Goal: Task Accomplishment & Management: Use online tool/utility

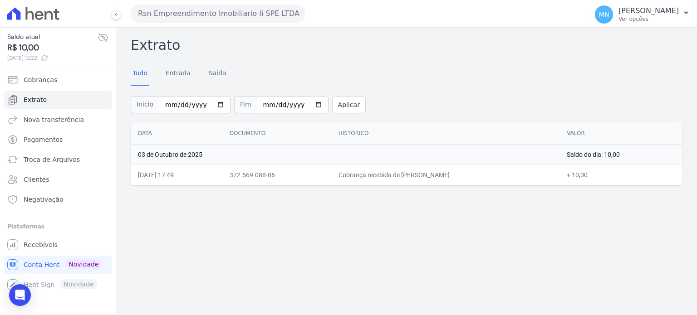
click at [33, 45] on span "R$ 10,00" at bounding box center [52, 48] width 90 height 12
drag, startPoint x: 15, startPoint y: 44, endPoint x: 61, endPoint y: 39, distance: 46.1
click at [61, 39] on div "Saldo atual R$ 10,00 06/10/2025, 12:22" at bounding box center [52, 47] width 90 height 30
click at [60, 54] on span "06/10/2025, 12:22" at bounding box center [52, 58] width 90 height 8
click at [47, 57] on icon at bounding box center [44, 57] width 5 height 5
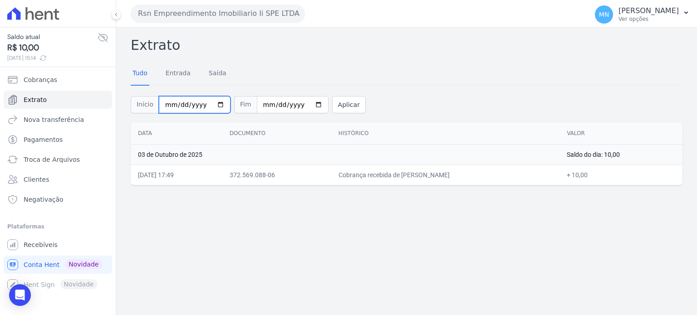
click at [204, 101] on input "2025-10-01" at bounding box center [195, 104] width 72 height 17
click at [177, 77] on link "Entrada" at bounding box center [178, 74] width 29 height 24
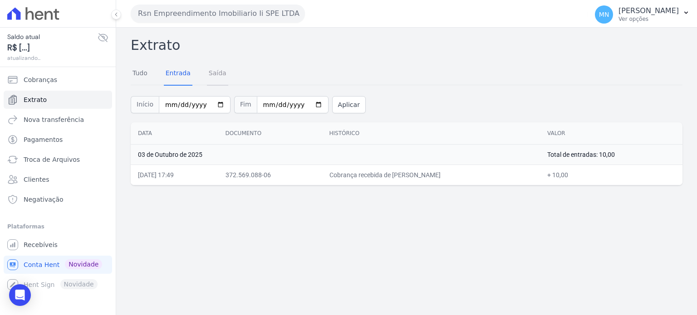
click at [207, 78] on link "Saída" at bounding box center [217, 74] width 21 height 24
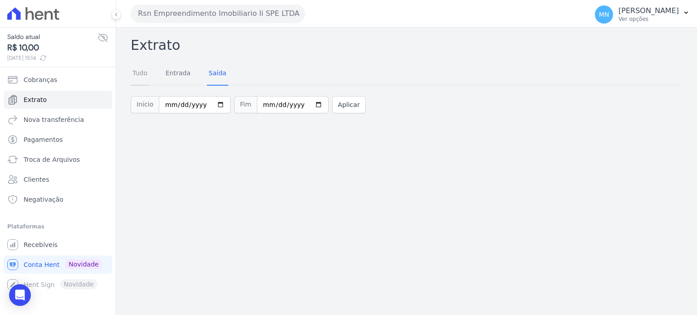
click at [142, 77] on link "Tudo" at bounding box center [140, 74] width 19 height 24
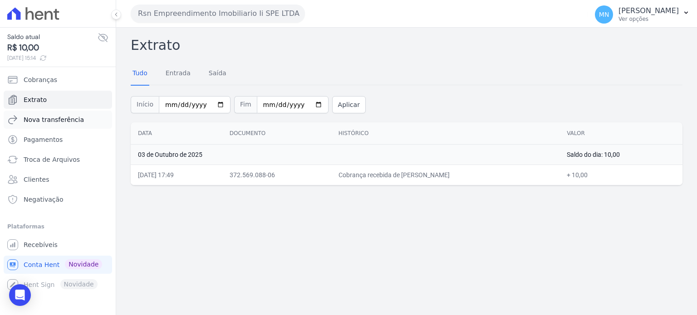
click at [25, 120] on span "Nova transferência" at bounding box center [54, 119] width 60 height 9
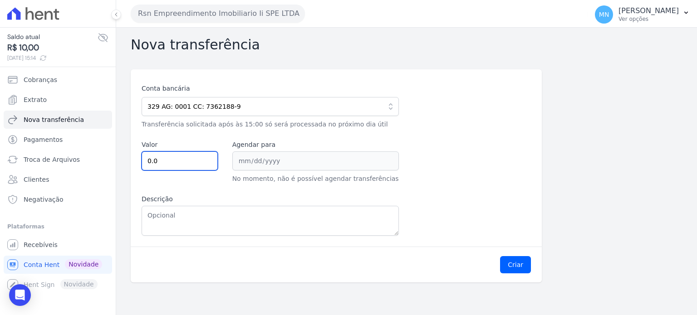
click at [176, 164] on input "0.0" at bounding box center [180, 161] width 76 height 19
click at [389, 103] on icon "button" at bounding box center [390, 106] width 9 height 9
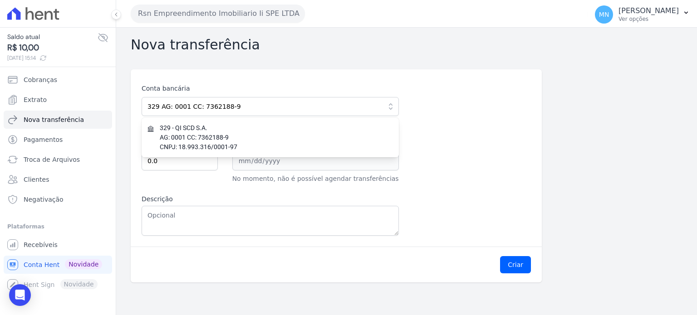
click at [424, 118] on div "Conta bancária 329 AG: 0001 CC: 7362188-9 329 - QI SCD S.A. AG: 0001 CC: 736218…" at bounding box center [336, 160] width 389 height 152
click at [332, 63] on div "Nova transferência Conta bancária 329 AG: 0001 CC: 7362188-9 329 - QI SCD S.A. …" at bounding box center [406, 172] width 581 height 288
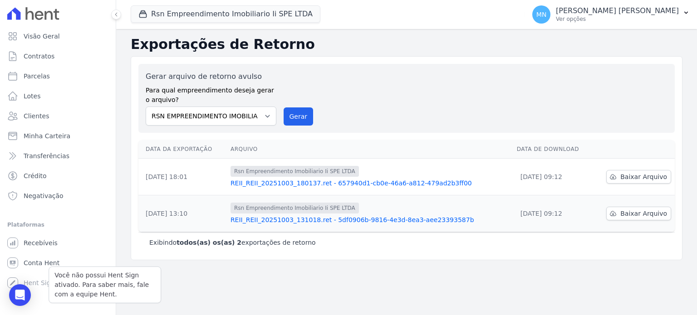
drag, startPoint x: 53, startPoint y: 264, endPoint x: 33, endPoint y: 286, distance: 30.2
click at [33, 286] on div "Você não possui Hent Sign ativado. Para saber mais, fale com a equipe Hent. Hen…" at bounding box center [58, 283] width 108 height 18
click at [42, 244] on span "Recebíveis" at bounding box center [41, 243] width 34 height 9
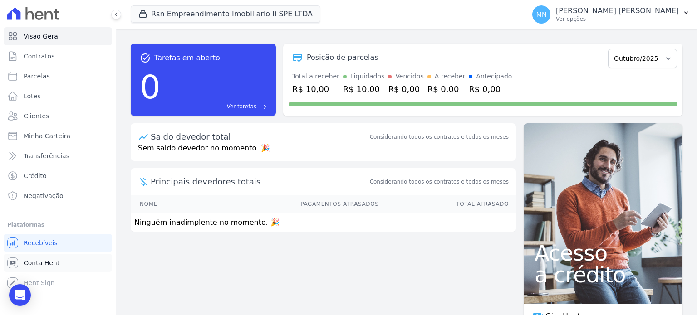
click at [42, 265] on span "Conta Hent" at bounding box center [42, 263] width 36 height 9
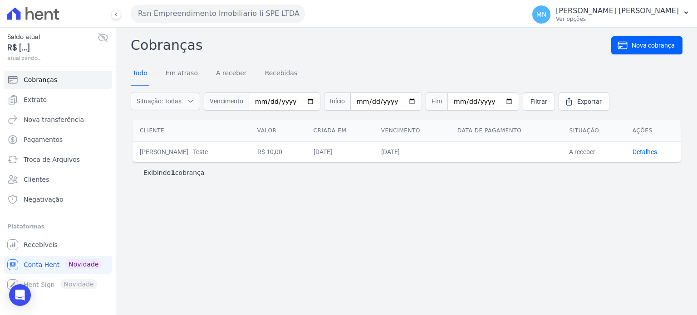
click at [42, 265] on span "Conta Hent" at bounding box center [42, 265] width 36 height 9
drag, startPoint x: 56, startPoint y: 165, endPoint x: 62, endPoint y: 164, distance: 5.5
click at [58, 165] on link "Troca de Arquivos" at bounding box center [58, 160] width 108 height 18
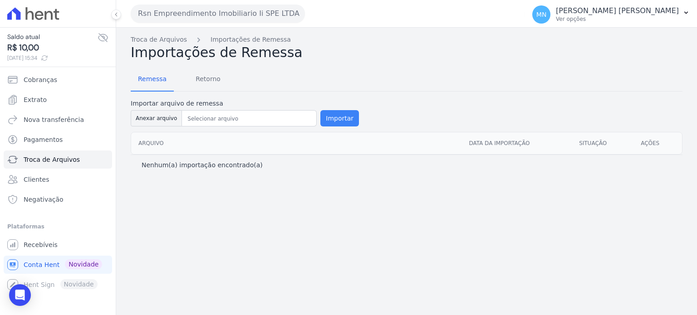
click at [336, 119] on button "Importar" at bounding box center [339, 118] width 39 height 16
click at [158, 118] on button "Anexar arquivo" at bounding box center [156, 118] width 51 height 16
type input "Remessa"
click at [331, 111] on button "Importar" at bounding box center [339, 118] width 39 height 16
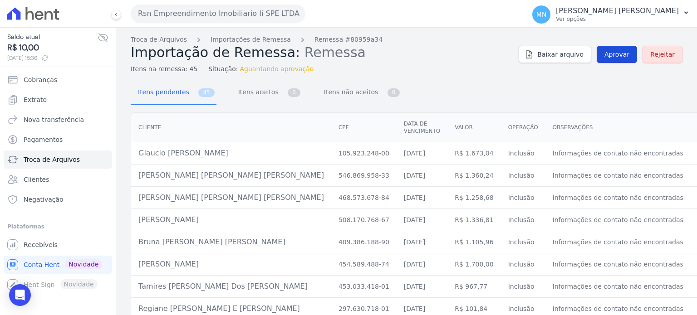
click at [613, 59] on link "Aprovar" at bounding box center [617, 54] width 40 height 17
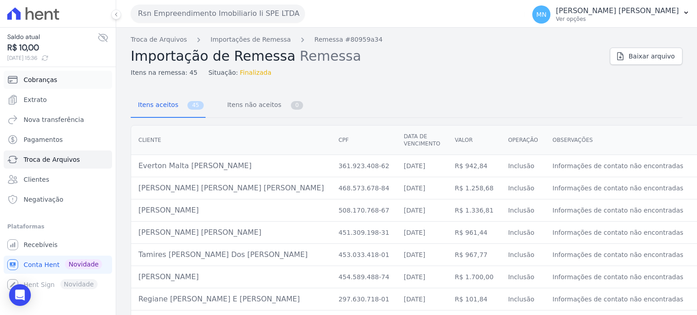
click at [44, 82] on span "Cobranças" at bounding box center [41, 79] width 34 height 9
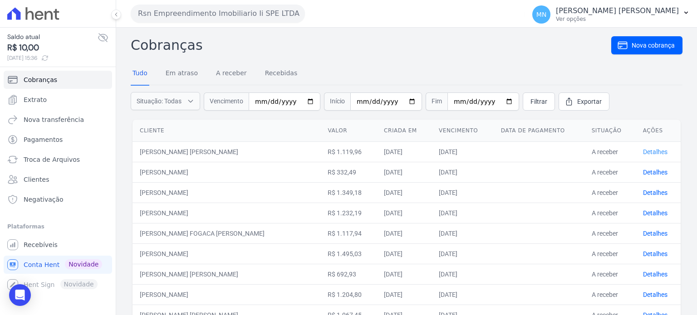
click at [643, 148] on link "Detalhes" at bounding box center [655, 151] width 25 height 7
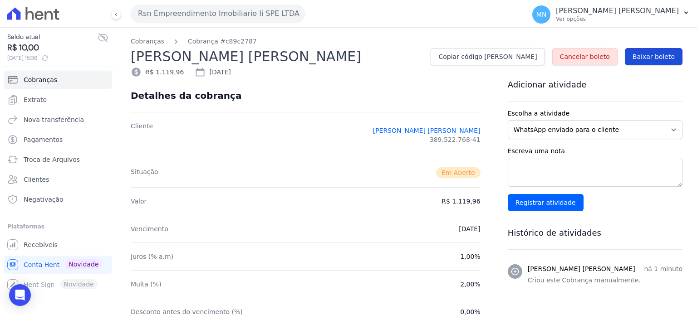
click at [639, 60] on span "Baixar boleto" at bounding box center [654, 56] width 42 height 9
drag, startPoint x: 472, startPoint y: 130, endPoint x: 414, endPoint y: 138, distance: 57.6
click at [440, 138] on div "LEONARDO KELVIN DE SOUZA MARCIANO 389.522.768-41" at bounding box center [427, 135] width 108 height 27
click at [152, 148] on div "Cliente LEONARDO KELVIN DE SOUZA MARCIANO 389.522.768-41" at bounding box center [306, 135] width 350 height 46
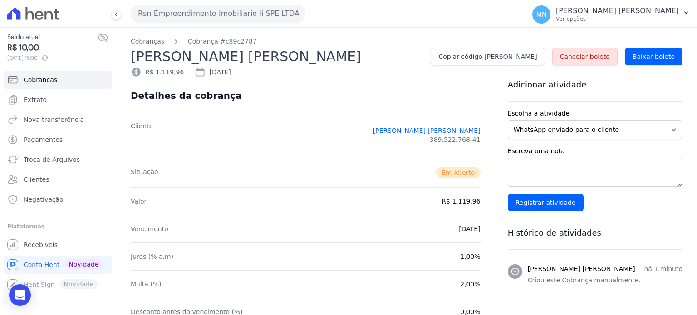
drag, startPoint x: 152, startPoint y: 148, endPoint x: 0, endPoint y: 337, distance: 242.4
click at [0, 315] on html "Saldo atual R$ 10,00 06/10/2025, 15:36 Cobranças Extrato Nova transferência Pag…" at bounding box center [348, 157] width 697 height 315
click at [332, 21] on div "Rsn Empreendimento Imobiliario Ii SPE LTDA Você possui apenas um empreendimento…" at bounding box center [326, 14] width 391 height 28
click at [56, 83] on link "Cobranças" at bounding box center [58, 80] width 108 height 18
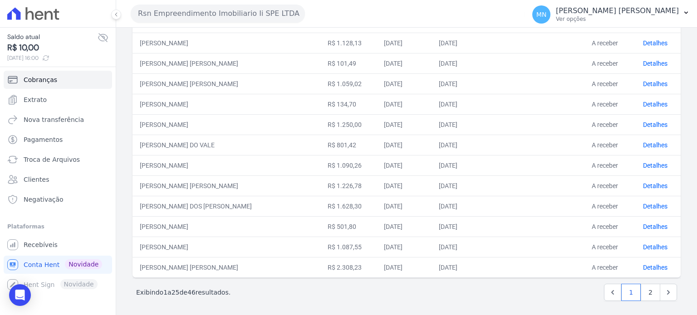
scroll to position [375, 0]
click at [650, 288] on link "2" at bounding box center [651, 292] width 20 height 17
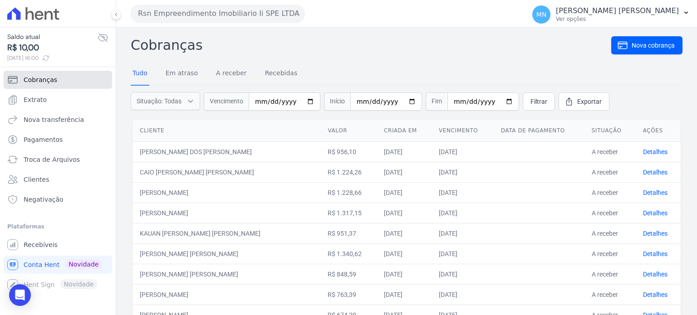
click at [35, 78] on span "Cobranças" at bounding box center [41, 79] width 34 height 9
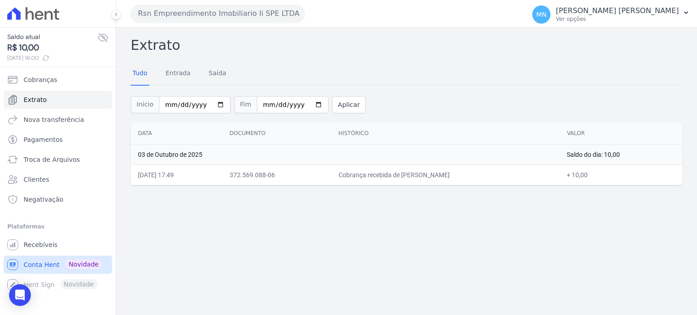
click at [48, 264] on span "Conta Hent" at bounding box center [42, 265] width 36 height 9
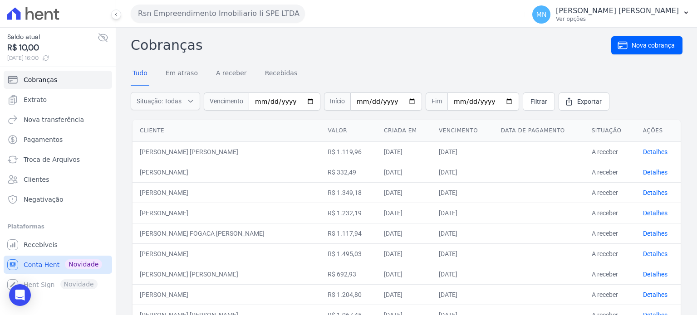
drag, startPoint x: 47, startPoint y: 261, endPoint x: 34, endPoint y: 268, distance: 15.4
click at [34, 268] on span "Conta Hent" at bounding box center [42, 265] width 36 height 9
drag, startPoint x: 34, startPoint y: 268, endPoint x: 99, endPoint y: 141, distance: 143.5
click at [104, 134] on link "Pagamentos" at bounding box center [58, 140] width 108 height 18
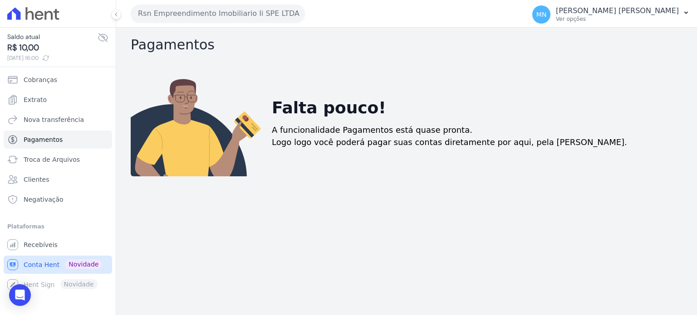
click at [51, 266] on span "Conta Hent" at bounding box center [42, 265] width 36 height 9
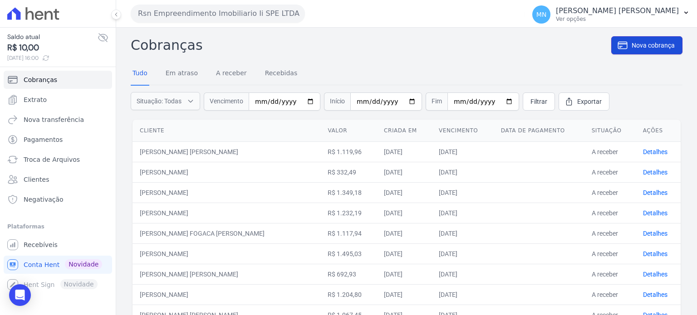
click at [632, 49] on span "Nova cobrança" at bounding box center [653, 45] width 43 height 9
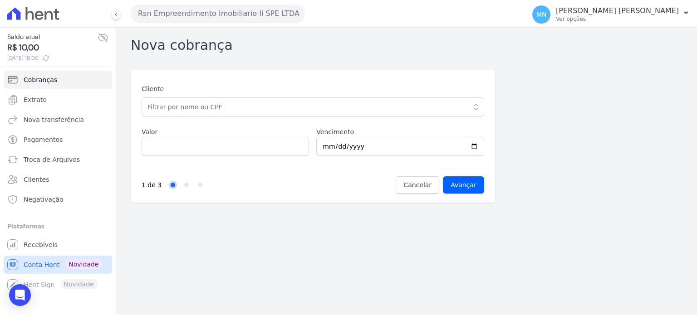
click at [50, 263] on span "Conta Hent" at bounding box center [42, 265] width 36 height 9
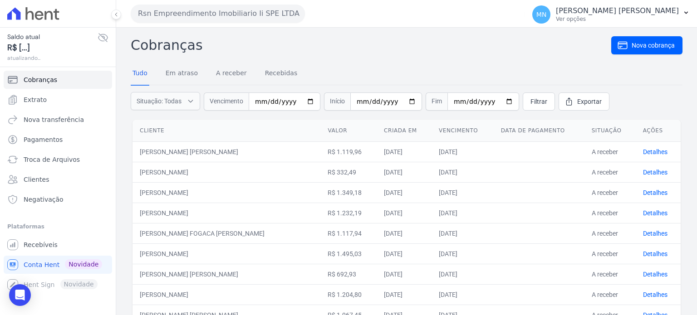
click at [50, 263] on span "Conta Hent" at bounding box center [42, 265] width 36 height 9
click at [51, 263] on span "Conta Hent" at bounding box center [42, 265] width 36 height 9
click at [46, 263] on span "Conta Hent" at bounding box center [42, 265] width 36 height 9
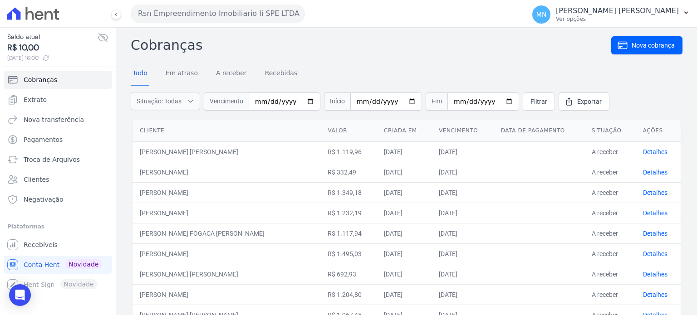
click at [45, 264] on span "Conta Hent" at bounding box center [42, 265] width 36 height 9
click at [39, 263] on span "Conta Hent" at bounding box center [42, 265] width 36 height 9
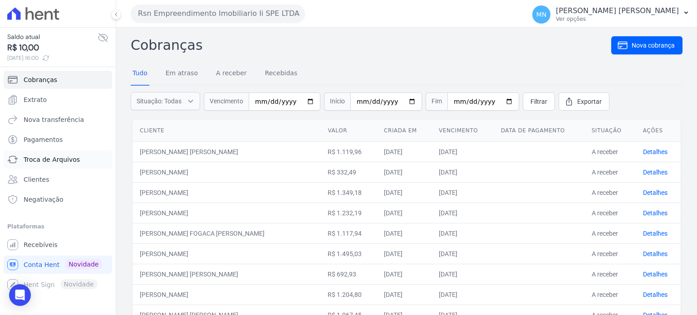
click at [31, 152] on link "Troca de Arquivos" at bounding box center [58, 160] width 108 height 18
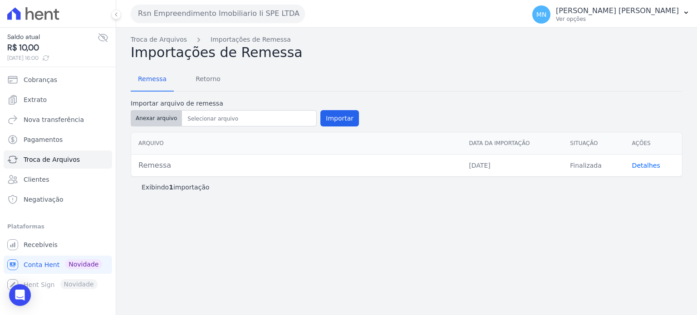
click at [167, 121] on button "Anexar arquivo" at bounding box center [156, 118] width 51 height 16
type input "Remessa"
click at [336, 115] on button "Importar" at bounding box center [339, 118] width 39 height 16
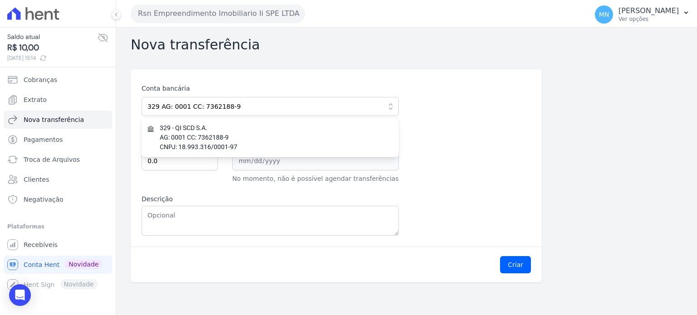
click at [497, 102] on div "Conta bancária 329 AG: 0001 CC: 7362188-9 329 - QI SCD S.A. AG: 0001 CC: 736218…" at bounding box center [336, 160] width 389 height 152
click at [409, 70] on div "Conta bancária 329 AG: 0001 CC: 7362188-9 329 - QI SCD S.A. AG: 0001 CC: 736218…" at bounding box center [336, 157] width 411 height 177
click at [44, 265] on span "Conta Hent" at bounding box center [42, 265] width 36 height 9
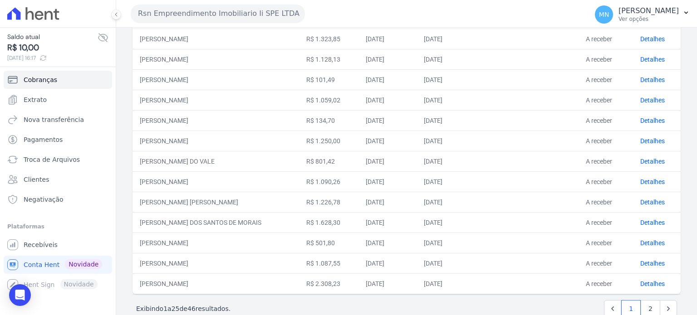
scroll to position [375, 0]
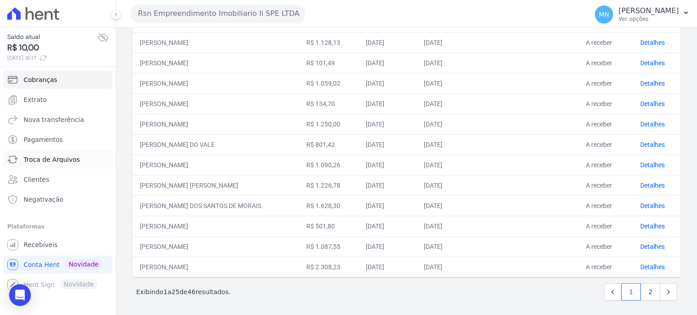
click at [58, 161] on span "Troca de Arquivos" at bounding box center [52, 159] width 56 height 9
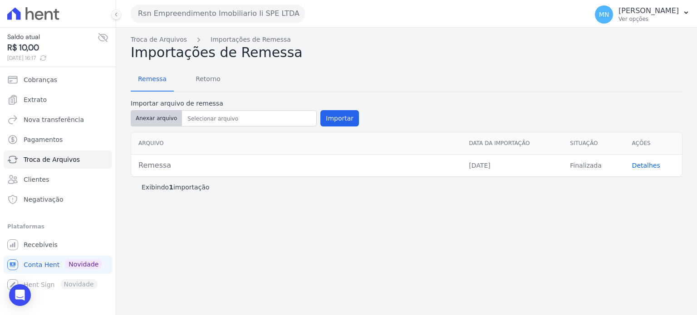
click at [140, 120] on button "Anexar arquivo" at bounding box center [156, 118] width 51 height 16
type input "Remessa"
click at [326, 123] on button "Importar" at bounding box center [339, 118] width 39 height 16
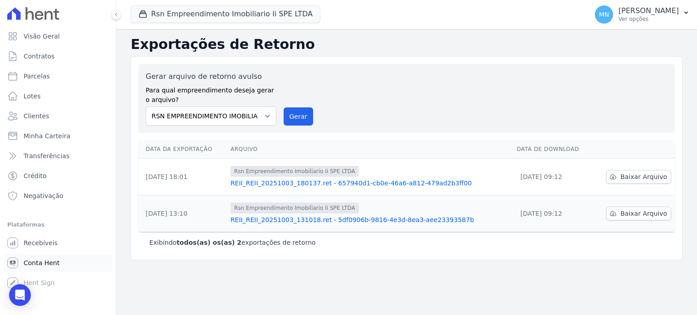
click at [51, 267] on span "Conta Hent" at bounding box center [42, 263] width 36 height 9
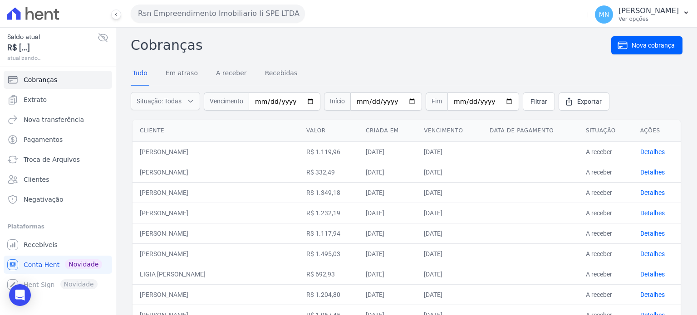
click at [51, 267] on span "Conta Hent" at bounding box center [42, 265] width 36 height 9
click at [49, 167] on link "Troca de Arquivos" at bounding box center [58, 160] width 108 height 18
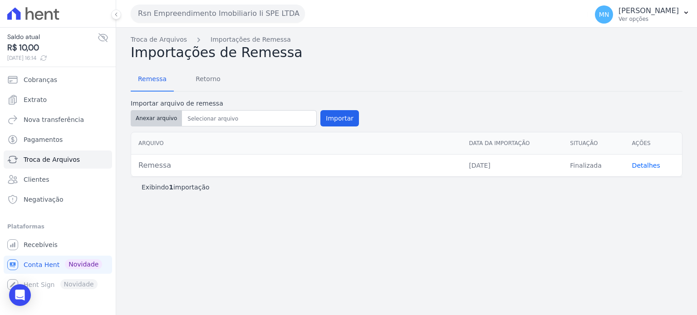
click at [166, 118] on button "Anexar arquivo" at bounding box center [156, 118] width 51 height 16
type input "Remessa"
click at [325, 125] on button "Importar" at bounding box center [339, 118] width 39 height 16
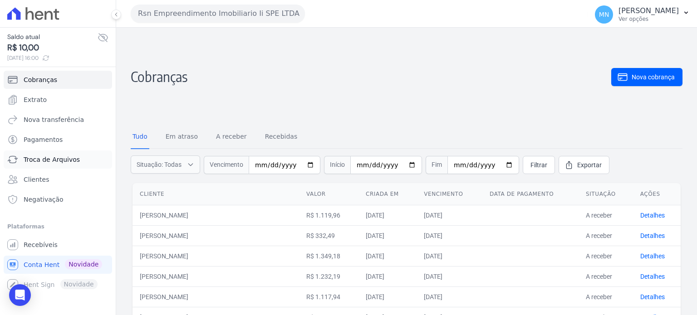
click at [46, 157] on span "Troca de Arquivos" at bounding box center [52, 159] width 56 height 9
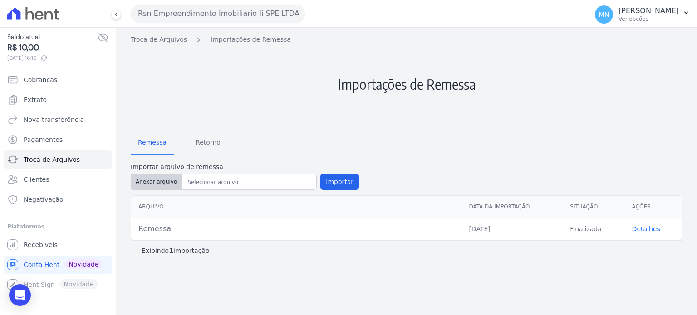
click at [170, 183] on button "Anexar arquivo" at bounding box center [156, 182] width 51 height 16
type input "Remessa"
click at [338, 183] on button "Importar" at bounding box center [339, 182] width 39 height 16
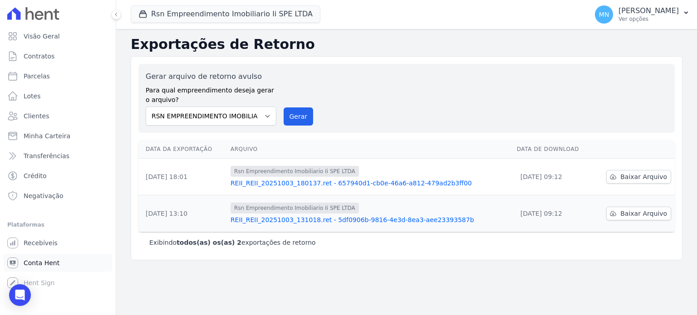
click at [46, 261] on span "Conta Hent" at bounding box center [42, 263] width 36 height 9
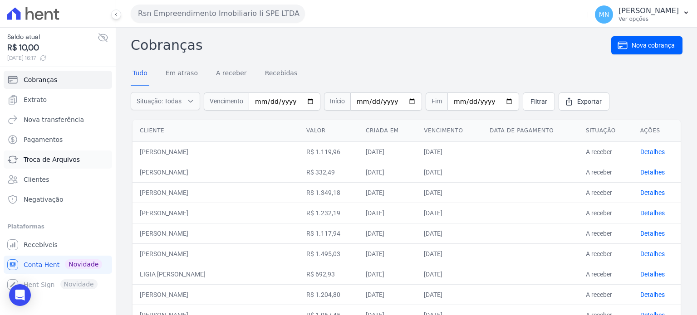
click at [69, 157] on span "Troca de Arquivos" at bounding box center [52, 159] width 56 height 9
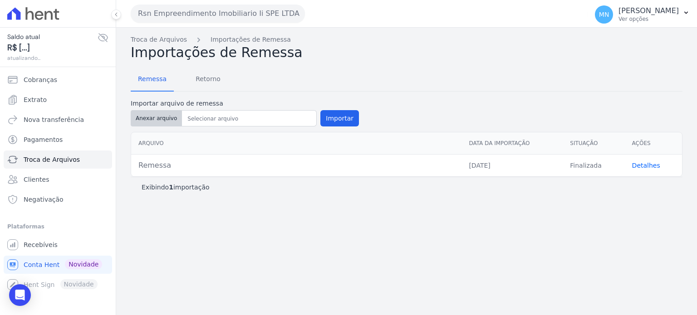
click at [150, 120] on button "Anexar arquivo" at bounding box center [156, 118] width 51 height 16
type input "Remessa"
click at [331, 119] on button "Importar" at bounding box center [339, 118] width 39 height 16
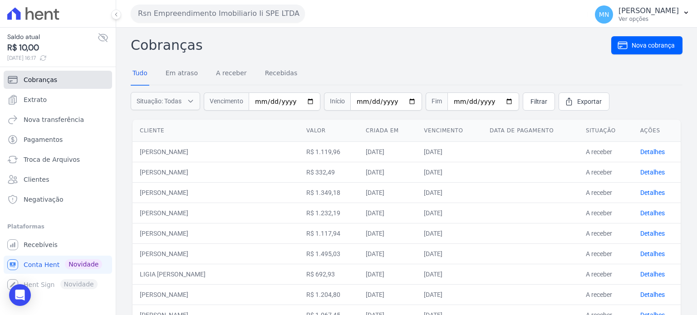
click at [65, 82] on link "Cobranças" at bounding box center [58, 80] width 108 height 18
click at [82, 101] on link "Extrato" at bounding box center [58, 100] width 108 height 18
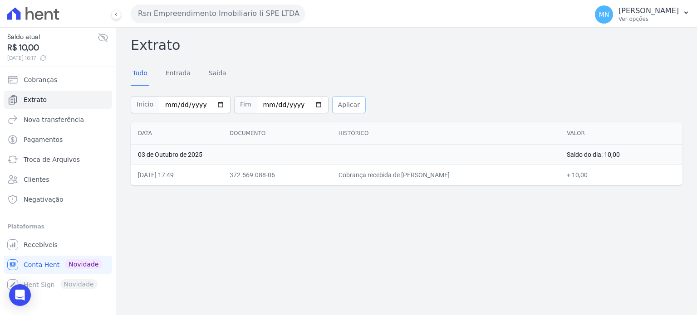
click at [332, 107] on button "Aplicar" at bounding box center [349, 104] width 34 height 17
click at [50, 103] on link "Extrato" at bounding box center [58, 100] width 108 height 18
click at [49, 77] on span "Cobranças" at bounding box center [41, 79] width 34 height 9
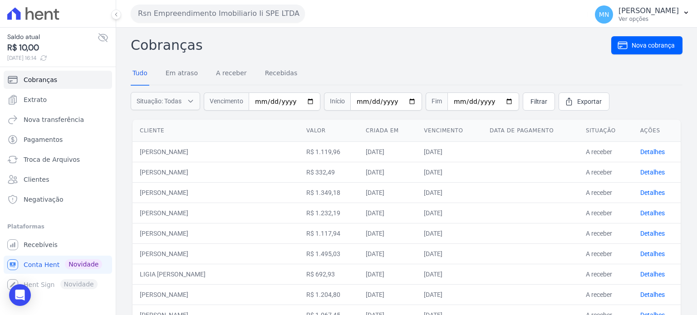
click at [46, 56] on icon at bounding box center [43, 57] width 5 height 5
click at [52, 263] on span "Conta Hent" at bounding box center [42, 265] width 36 height 9
click at [72, 160] on span "Troca de Arquivos" at bounding box center [52, 159] width 56 height 9
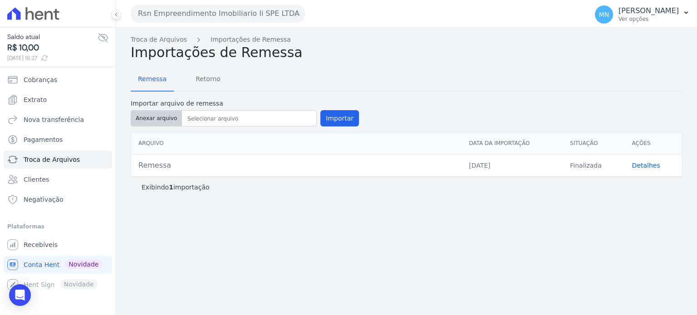
click at [157, 121] on button "Anexar arquivo" at bounding box center [156, 118] width 51 height 16
type input "Remessa"
click at [338, 119] on button "Importar" at bounding box center [339, 118] width 39 height 16
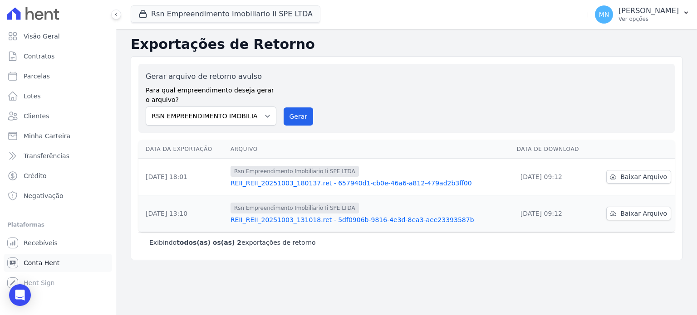
click at [49, 261] on span "Conta Hent" at bounding box center [42, 263] width 36 height 9
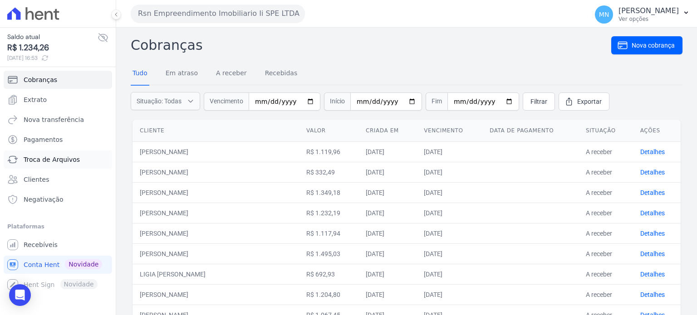
click at [62, 158] on span "Troca de Arquivos" at bounding box center [52, 159] width 56 height 9
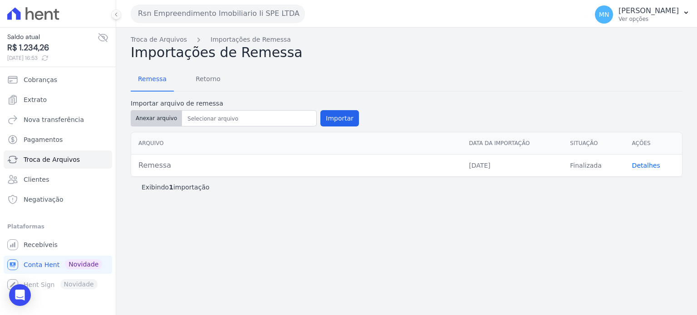
click at [148, 121] on button "Anexar arquivo" at bounding box center [156, 118] width 51 height 16
type input "Remessa"
click at [327, 123] on button "Importar" at bounding box center [339, 118] width 39 height 16
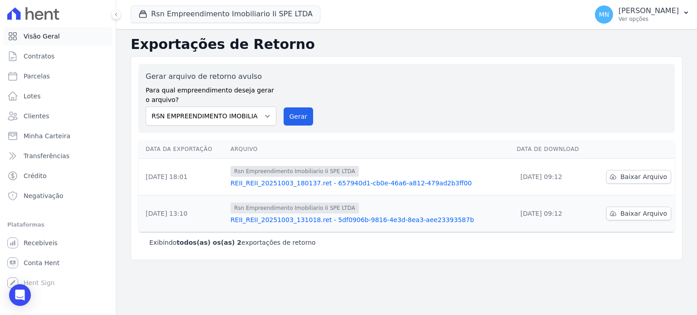
click at [39, 33] on span "Visão Geral" at bounding box center [42, 36] width 36 height 9
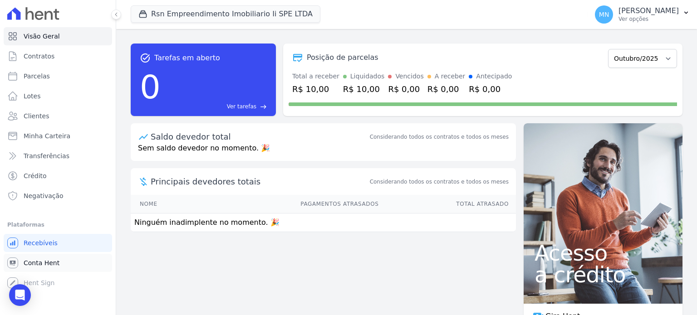
click at [44, 263] on span "Conta Hent" at bounding box center [42, 263] width 36 height 9
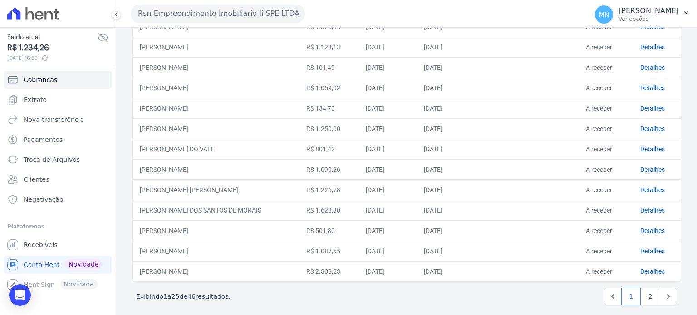
scroll to position [375, 0]
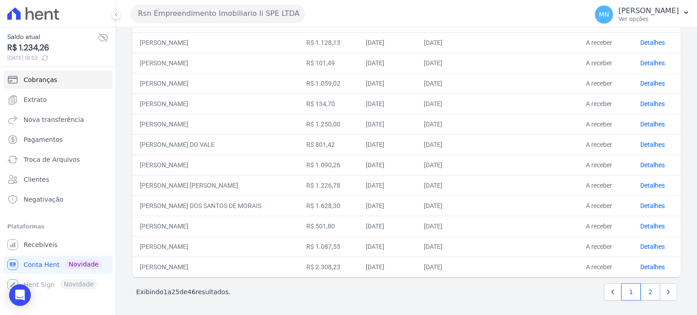
click at [644, 293] on link "2" at bounding box center [651, 292] width 20 height 17
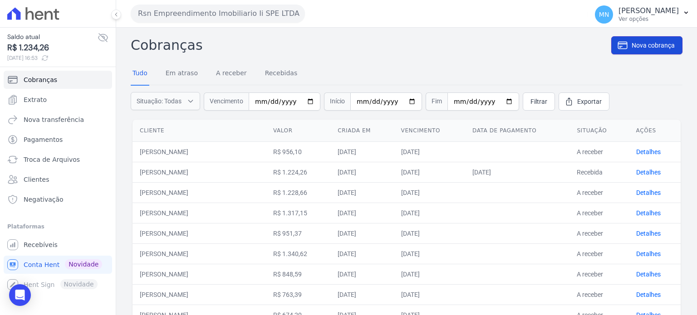
click at [654, 50] on link "Nova cobrança" at bounding box center [646, 45] width 71 height 18
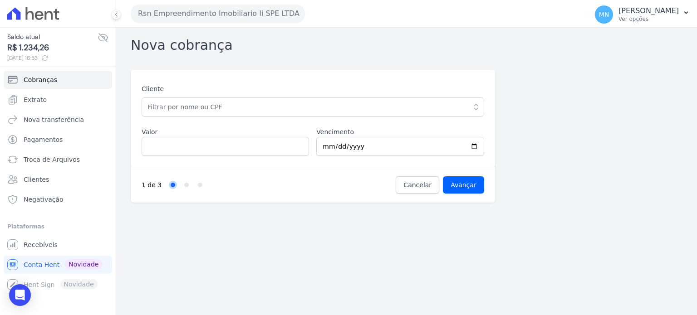
click at [311, 97] on div "Cliente ADRIANA DOS SANTOS (350.295.038-54) ANA MARIA DE MATOS (218.452.548-05)…" at bounding box center [313, 100] width 343 height 32
click at [420, 189] on link "Cancelar" at bounding box center [418, 185] width 44 height 17
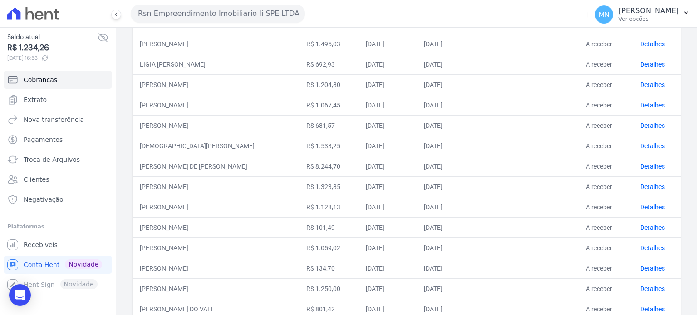
scroll to position [227, 0]
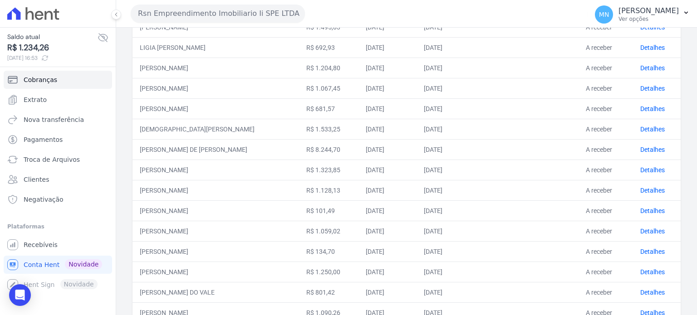
click at [64, 236] on div "Você não possui Hent Sign ativado. Para saber mais, fale com a equipe Hent. Rec…" at bounding box center [58, 245] width 108 height 18
click at [63, 244] on link "Recebíveis" at bounding box center [58, 245] width 108 height 18
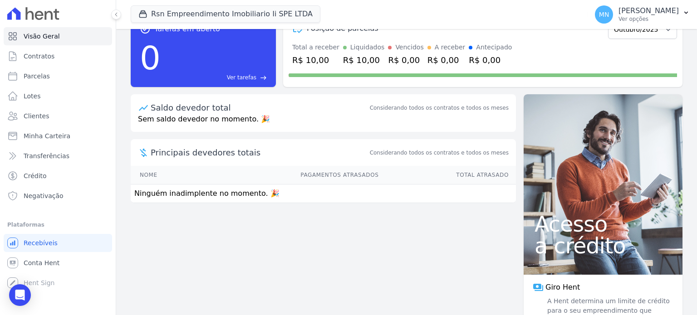
scroll to position [62, 0]
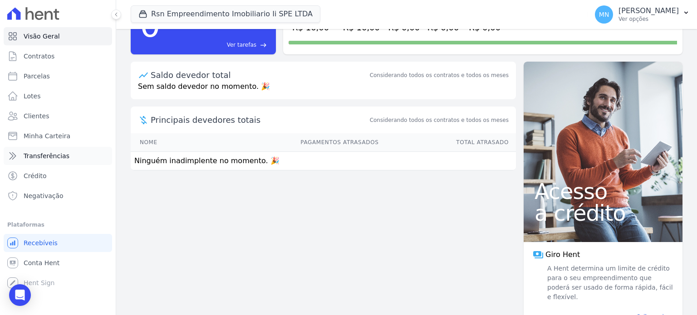
click at [65, 162] on link "Transferências" at bounding box center [58, 156] width 108 height 18
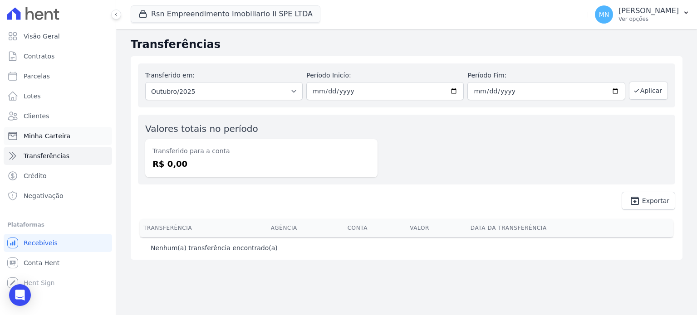
click at [67, 138] on link "Minha Carteira" at bounding box center [58, 136] width 108 height 18
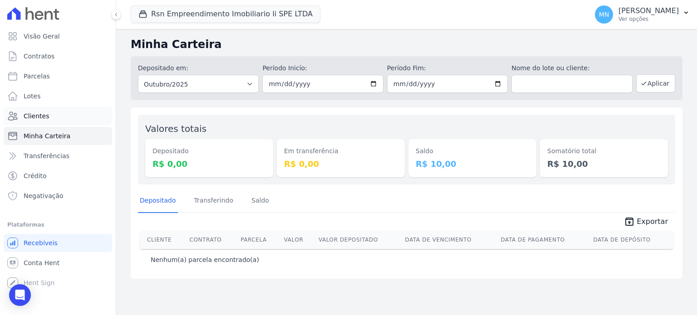
click at [59, 113] on link "Clientes" at bounding box center [58, 116] width 108 height 18
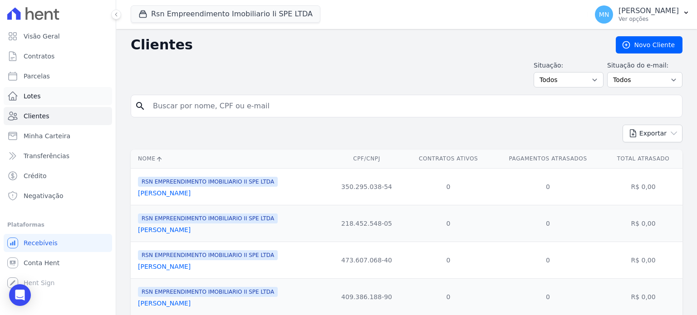
click at [35, 94] on span "Lotes" at bounding box center [32, 96] width 17 height 9
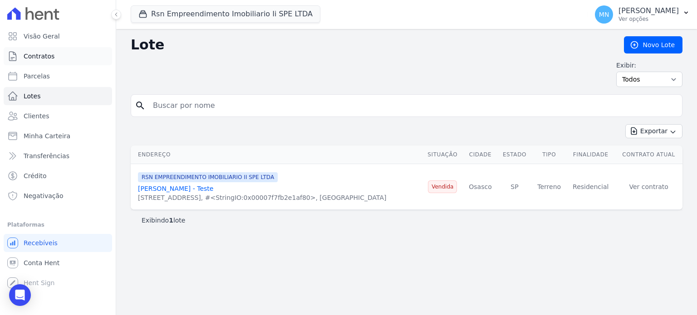
click at [62, 59] on link "Contratos" at bounding box center [58, 56] width 108 height 18
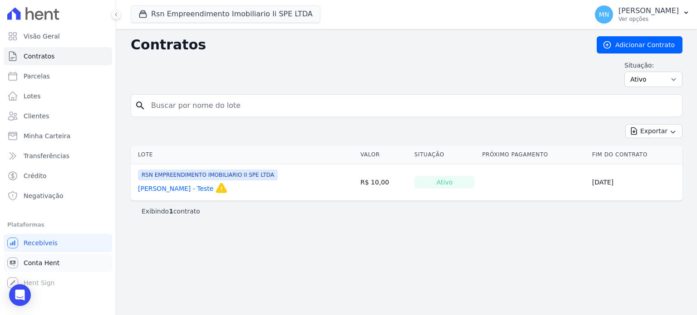
click at [76, 270] on link "Conta Hent" at bounding box center [58, 263] width 108 height 18
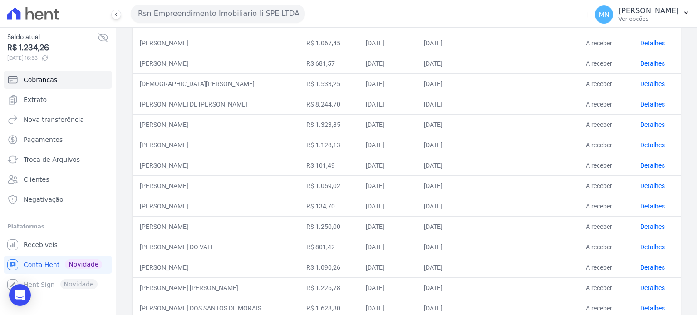
scroll to position [375, 0]
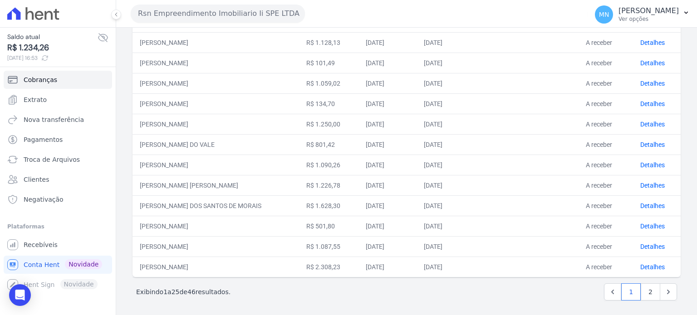
click at [49, 59] on icon at bounding box center [44, 57] width 7 height 7
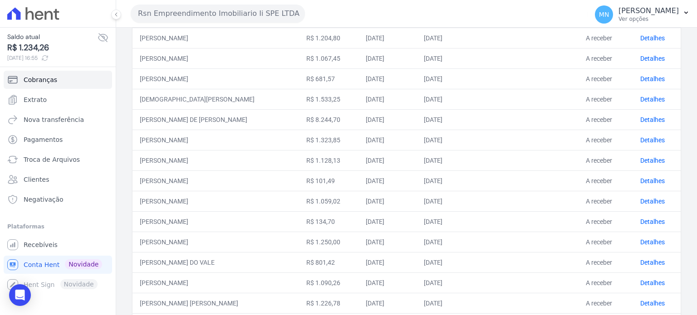
scroll to position [239, 0]
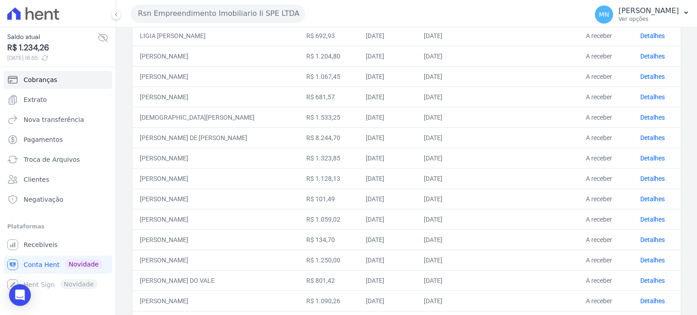
click at [103, 38] on icon at bounding box center [102, 38] width 9 height 8
click at [103, 36] on icon at bounding box center [103, 37] width 11 height 11
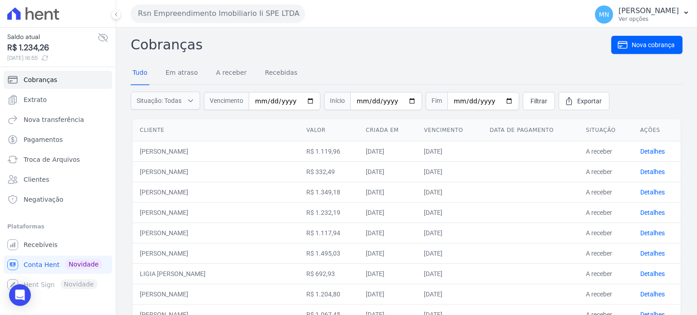
scroll to position [0, 0]
click at [51, 96] on link "Extrato" at bounding box center [58, 100] width 108 height 18
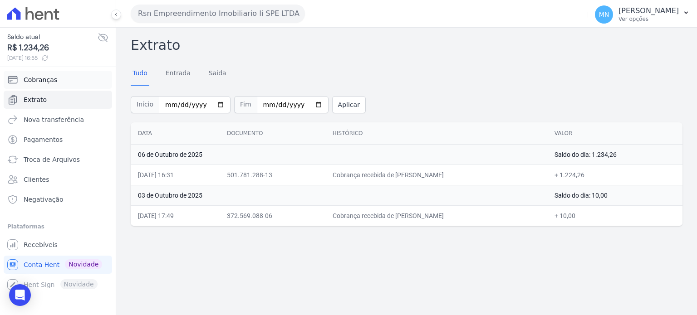
click at [47, 81] on span "Cobranças" at bounding box center [41, 79] width 34 height 9
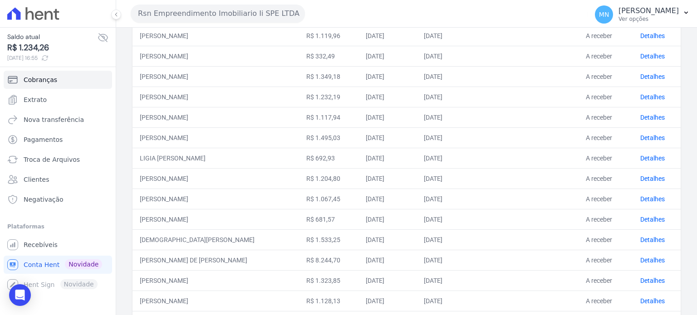
scroll to position [57, 0]
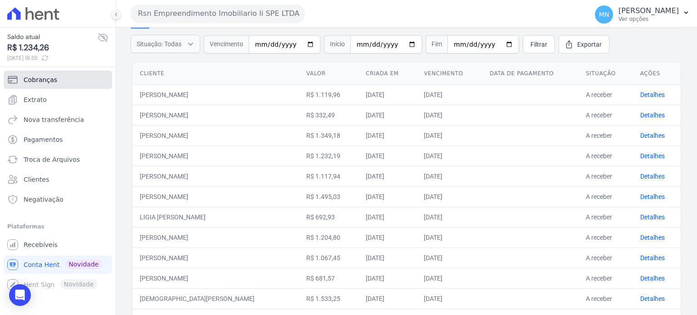
click at [53, 80] on span "Cobranças" at bounding box center [41, 79] width 34 height 9
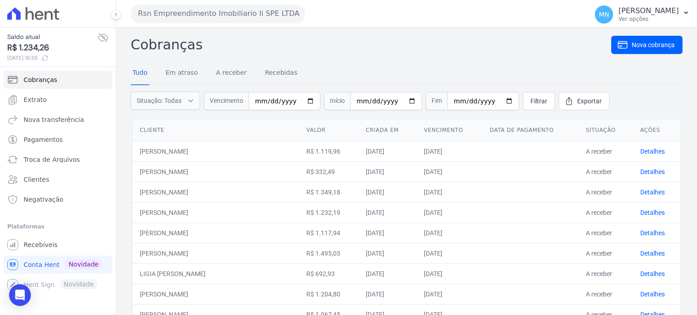
scroll to position [0, 0]
click at [195, 99] on button "Situação: Todas" at bounding box center [165, 101] width 69 height 18
click at [352, 46] on h2 "Cobranças" at bounding box center [371, 45] width 481 height 20
click at [268, 99] on input "date" at bounding box center [285, 102] width 72 height 18
click at [411, 64] on nav "Tudo Em atraso A receber Recebidas" at bounding box center [407, 74] width 552 height 23
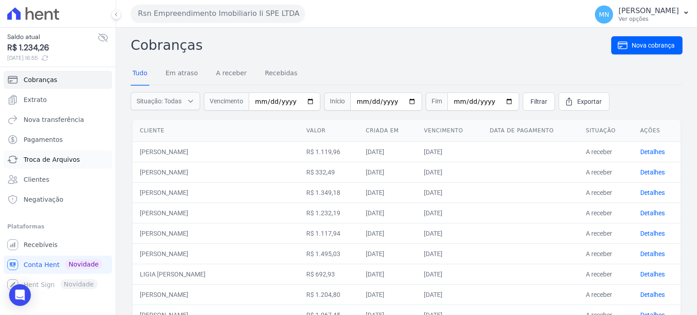
click at [67, 161] on span "Troca de Arquivos" at bounding box center [52, 159] width 56 height 9
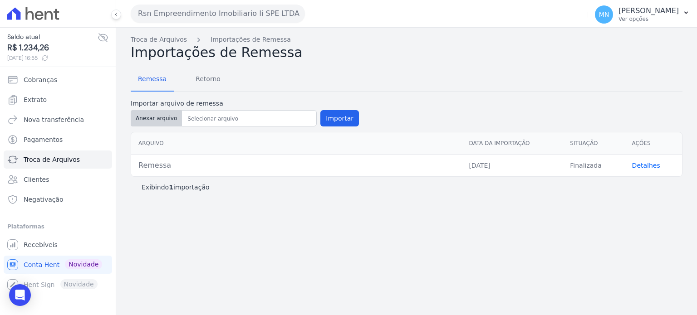
click at [161, 115] on button "Anexar arquivo" at bounding box center [156, 118] width 51 height 16
click at [167, 114] on button "Anexar arquivo" at bounding box center [156, 118] width 51 height 16
type input "Remessa"
click at [329, 123] on button "Importar" at bounding box center [339, 118] width 39 height 16
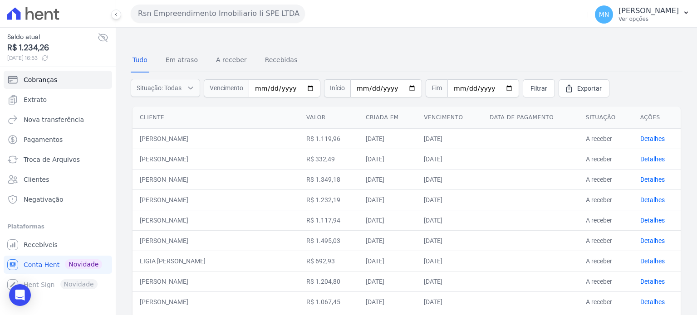
scroll to position [45, 0]
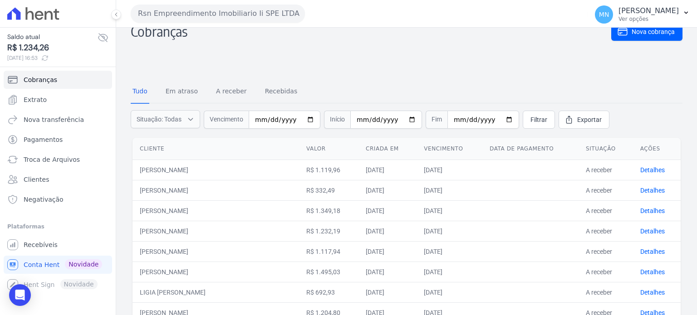
drag, startPoint x: 320, startPoint y: 168, endPoint x: 348, endPoint y: 181, distance: 30.9
click at [353, 172] on td "R$ 1.119,96" at bounding box center [328, 170] width 59 height 20
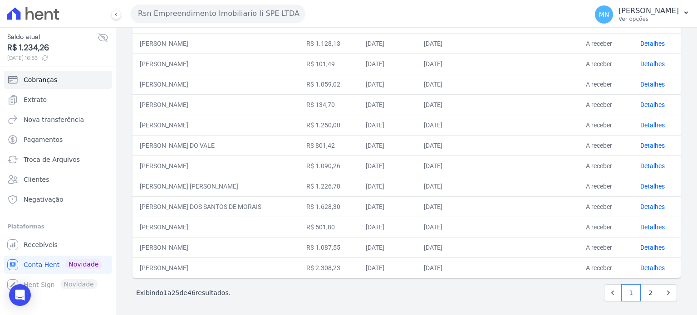
scroll to position [438, 0]
click at [33, 251] on link "Recebíveis" at bounding box center [58, 245] width 108 height 18
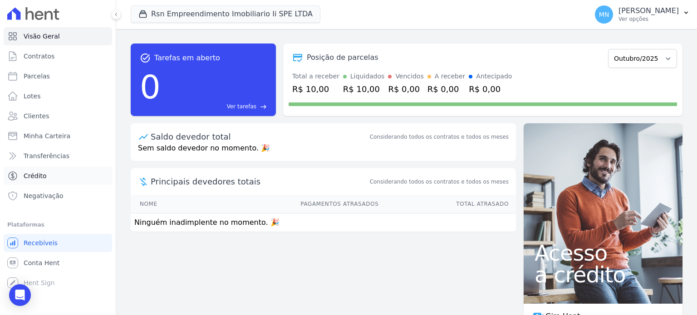
click at [42, 178] on span "Crédito" at bounding box center [35, 176] width 23 height 9
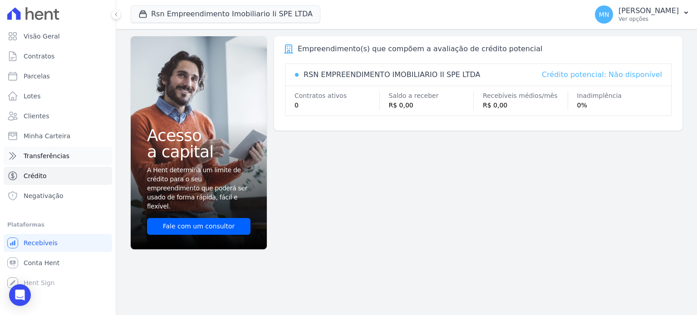
click at [64, 158] on span "Transferências" at bounding box center [47, 156] width 46 height 9
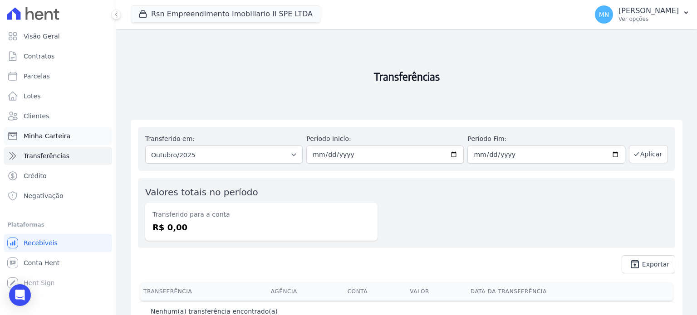
click at [63, 141] on link "Minha Carteira" at bounding box center [58, 136] width 108 height 18
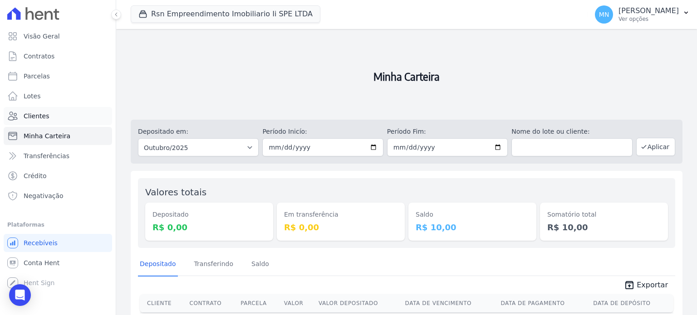
click at [49, 116] on link "Clientes" at bounding box center [58, 116] width 108 height 18
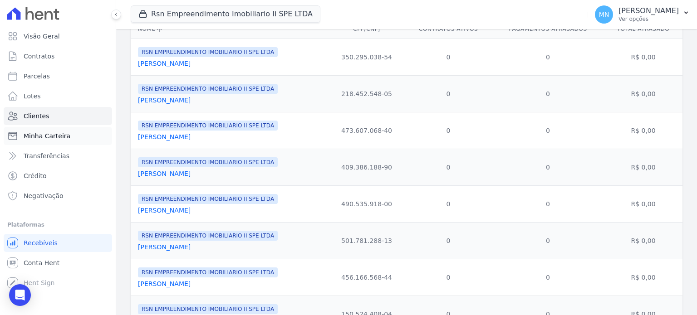
scroll to position [91, 0]
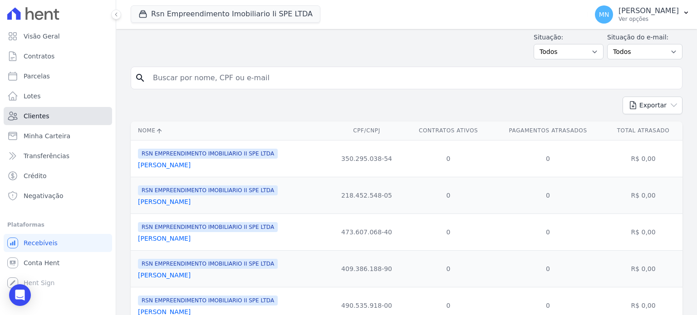
click at [65, 110] on link "Clientes" at bounding box center [58, 116] width 108 height 18
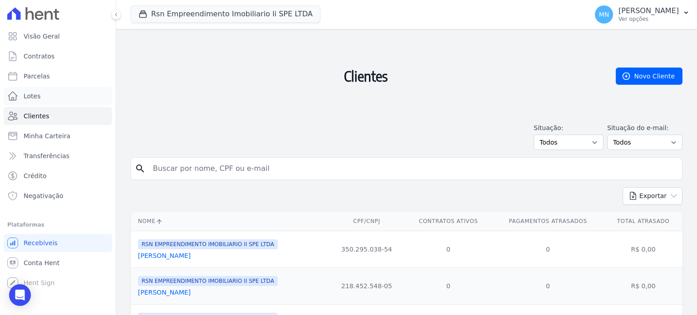
click at [57, 95] on link "Lotes" at bounding box center [58, 96] width 108 height 18
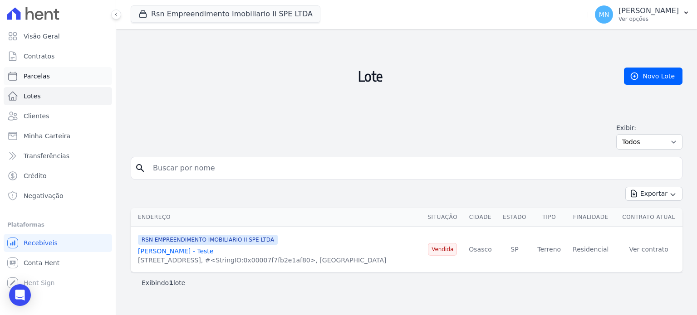
click at [33, 80] on span "Parcelas" at bounding box center [37, 76] width 26 height 9
select select
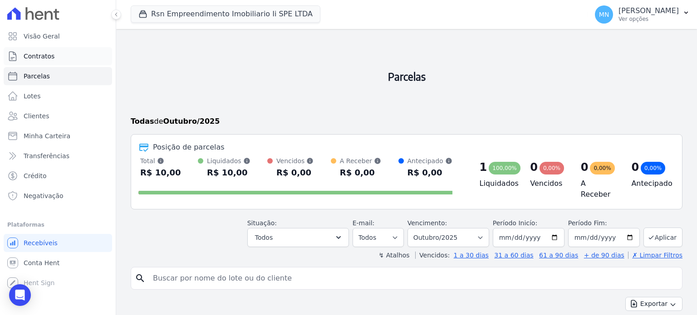
click at [50, 56] on span "Contratos" at bounding box center [39, 56] width 31 height 9
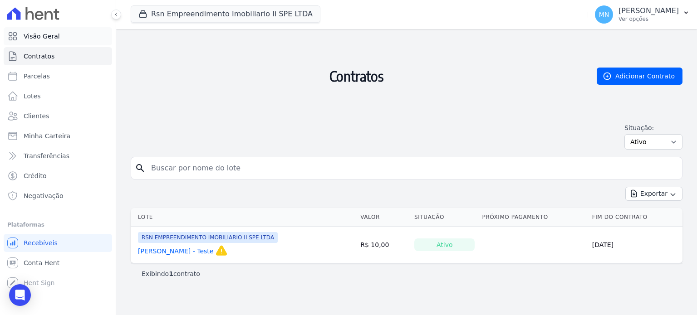
click at [50, 36] on span "Visão Geral" at bounding box center [42, 36] width 36 height 9
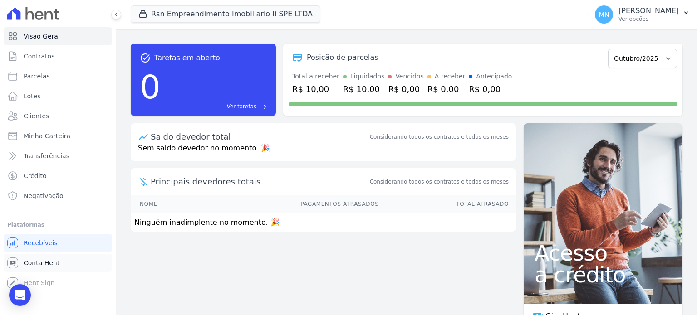
click at [49, 267] on span "Conta Hent" at bounding box center [42, 263] width 36 height 9
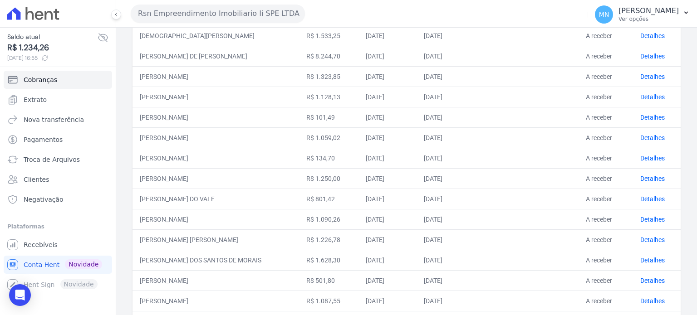
scroll to position [257, 0]
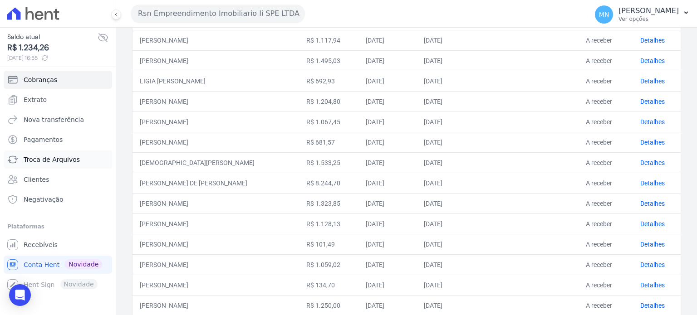
click at [66, 159] on span "Troca de Arquivos" at bounding box center [52, 159] width 56 height 9
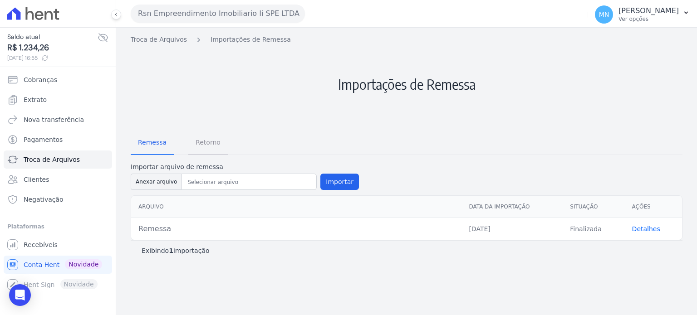
click at [203, 144] on span "Retorno" at bounding box center [208, 142] width 36 height 18
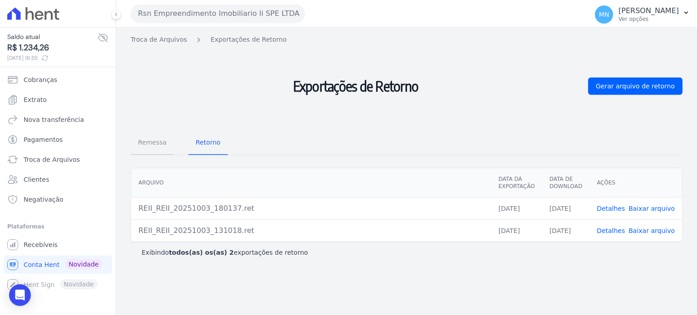
click at [151, 145] on span "Remessa" at bounding box center [152, 142] width 39 height 18
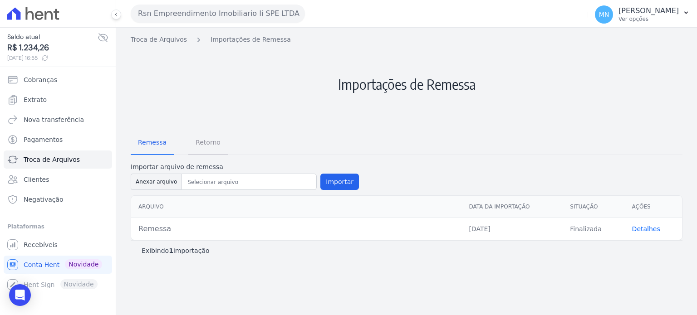
click at [204, 145] on span "Retorno" at bounding box center [208, 142] width 36 height 18
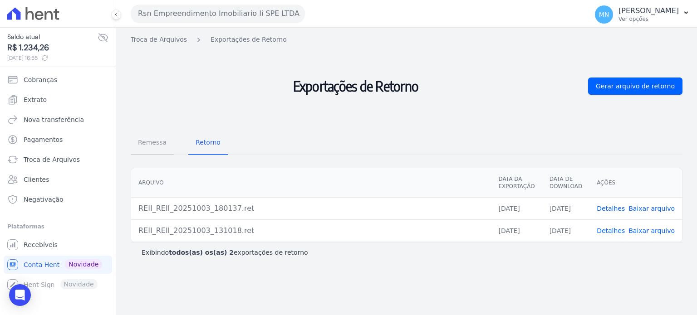
click at [138, 145] on span "Remessa" at bounding box center [152, 142] width 39 height 18
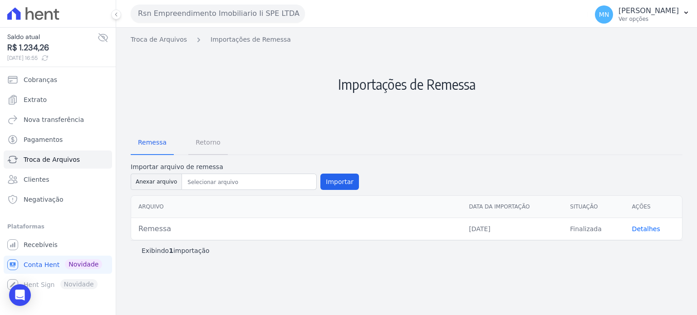
click at [205, 143] on span "Retorno" at bounding box center [208, 142] width 36 height 18
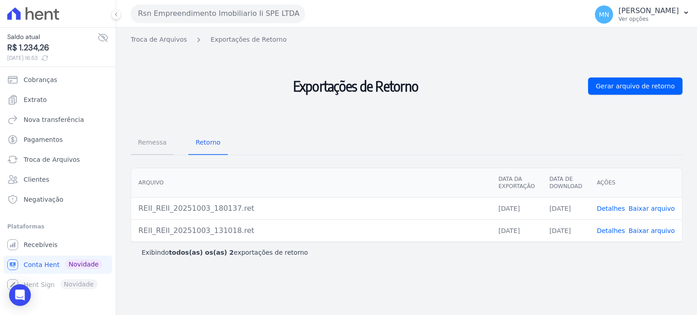
click at [138, 145] on span "Remessa" at bounding box center [152, 142] width 39 height 18
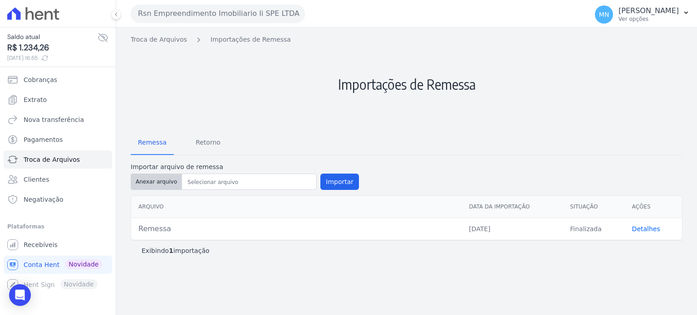
click at [167, 179] on button "Anexar arquivo" at bounding box center [156, 182] width 51 height 16
click at [540, 98] on h2 "Importações de Remessa" at bounding box center [407, 84] width 552 height 80
click at [233, 143] on div "Remessa Retorno" at bounding box center [407, 144] width 552 height 24
click at [327, 183] on button "Importar" at bounding box center [339, 182] width 39 height 16
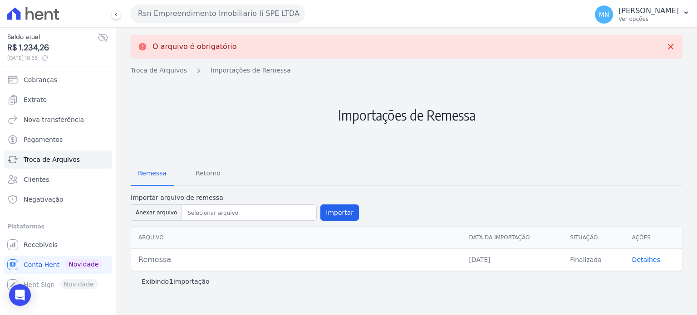
click at [262, 119] on h2 "Importações de Remessa" at bounding box center [407, 115] width 552 height 80
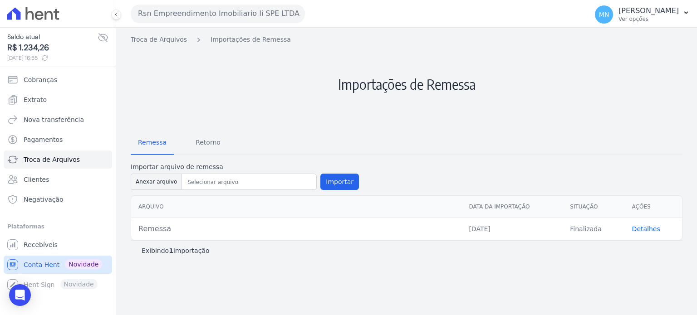
click at [48, 263] on span "Conta Hent" at bounding box center [42, 265] width 36 height 9
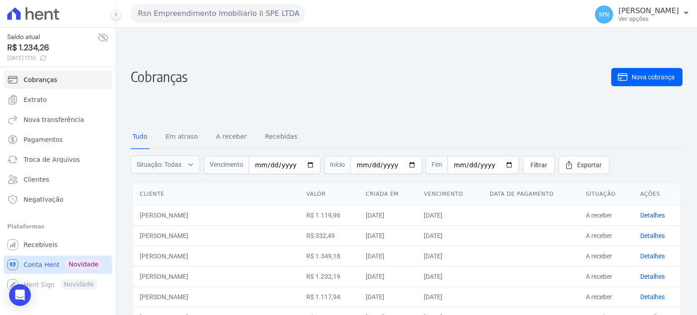
click at [47, 262] on span "Conta Hent" at bounding box center [42, 265] width 36 height 9
click at [49, 264] on span "Conta Hent" at bounding box center [42, 265] width 36 height 9
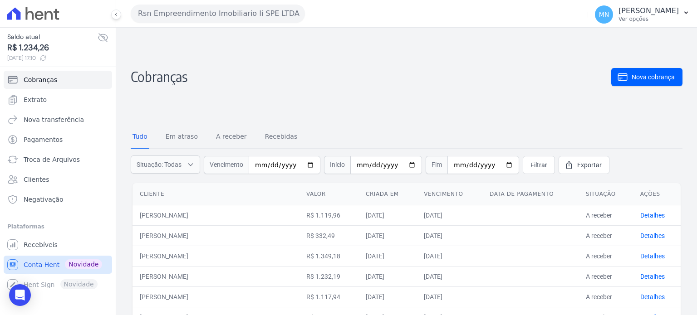
drag, startPoint x: 49, startPoint y: 264, endPoint x: 43, endPoint y: 264, distance: 5.9
click at [43, 264] on span "Conta Hent" at bounding box center [42, 265] width 36 height 9
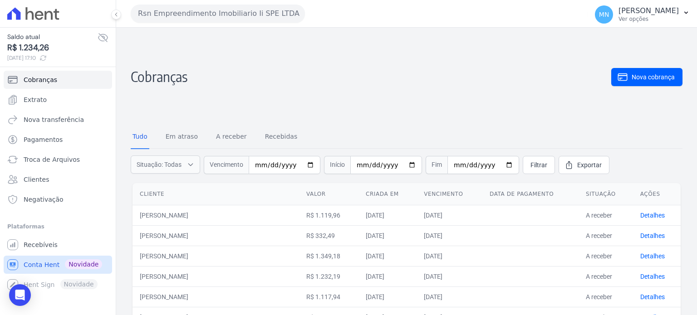
click at [80, 261] on span "Novidade" at bounding box center [83, 265] width 37 height 10
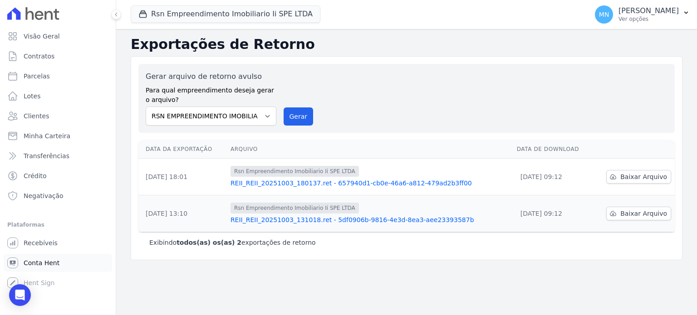
click at [39, 261] on span "Conta Hent" at bounding box center [42, 263] width 36 height 9
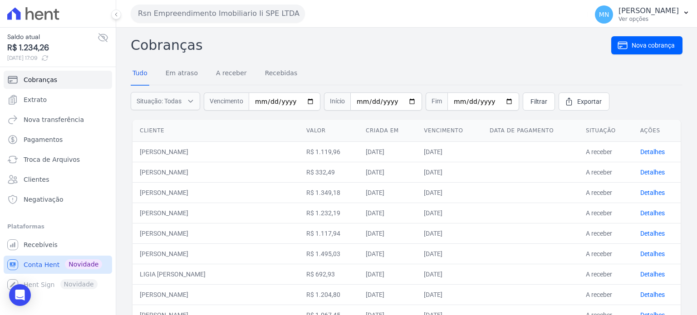
click at [40, 263] on span "Conta Hent" at bounding box center [42, 265] width 36 height 9
click at [54, 160] on span "Troca de Arquivos" at bounding box center [52, 159] width 56 height 9
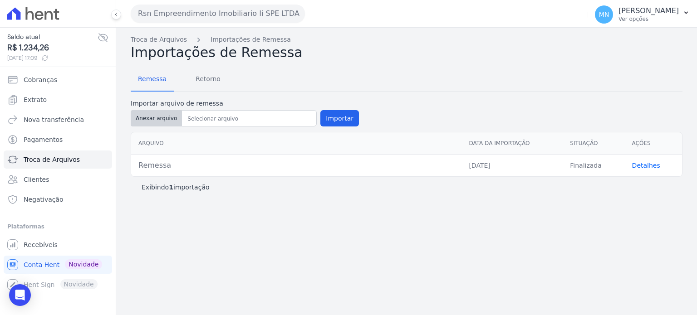
click at [165, 117] on button "Anexar arquivo" at bounding box center [156, 118] width 51 height 16
type input "Remessa"
click at [341, 118] on button "Importar" at bounding box center [339, 118] width 39 height 16
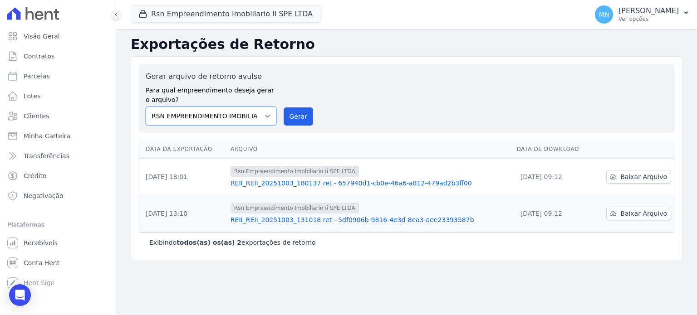
click at [272, 115] on select "RSN EMPREENDIMENTO IMOBILIARIO II SPE LTDA" at bounding box center [211, 116] width 131 height 19
click at [146, 107] on select "RSN EMPREENDIMENTO IMOBILIARIO II SPE LTDA" at bounding box center [211, 116] width 131 height 19
click at [292, 114] on button "Gerar" at bounding box center [299, 117] width 30 height 18
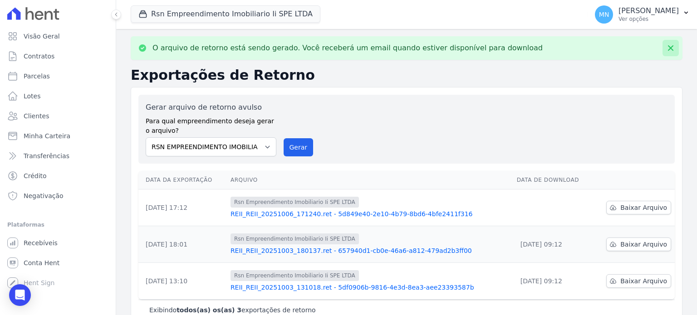
click at [666, 47] on icon at bounding box center [670, 48] width 9 height 9
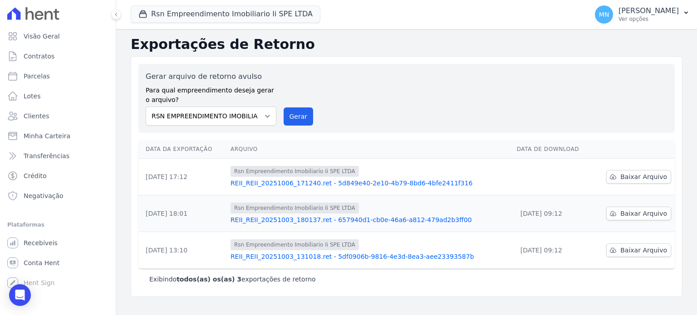
click at [303, 183] on link "REII_REII_20251006_171240.ret - 5d849e40-2e10-4b79-8bd6-4bfe2411f316" at bounding box center [370, 183] width 279 height 9
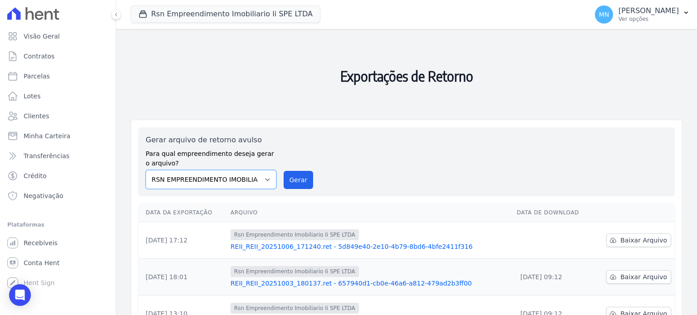
click at [265, 178] on select "RSN EMPREENDIMENTO IMOBILIARIO II SPE LTDA" at bounding box center [211, 179] width 131 height 19
click at [296, 144] on div "Gerar arquivo de retorno avulso Para qual empreendimento deseja gerar o arquivo…" at bounding box center [407, 162] width 522 height 54
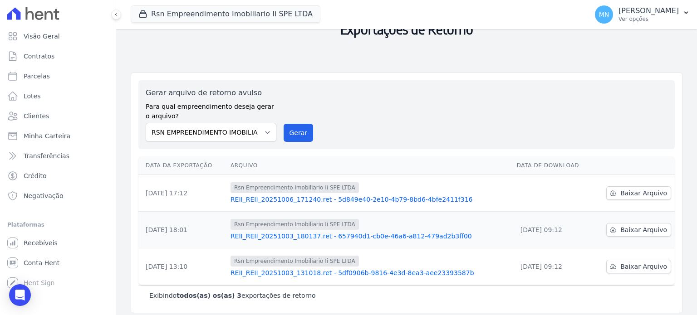
scroll to position [52, 0]
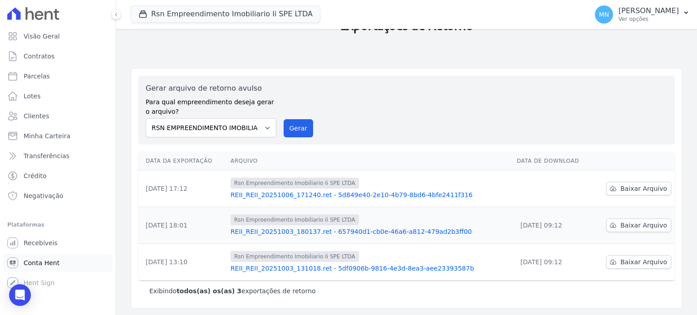
click at [47, 261] on span "Conta Hent" at bounding box center [42, 263] width 36 height 9
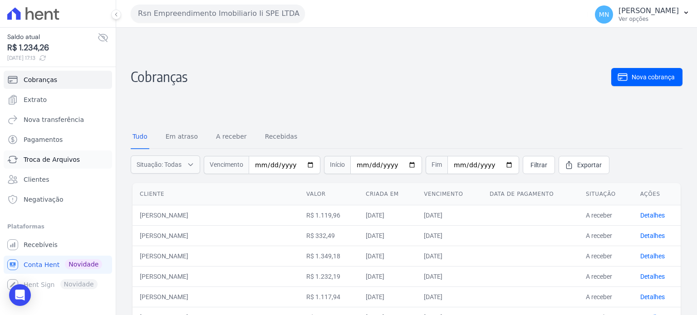
click at [53, 160] on span "Troca de Arquivos" at bounding box center [52, 159] width 56 height 9
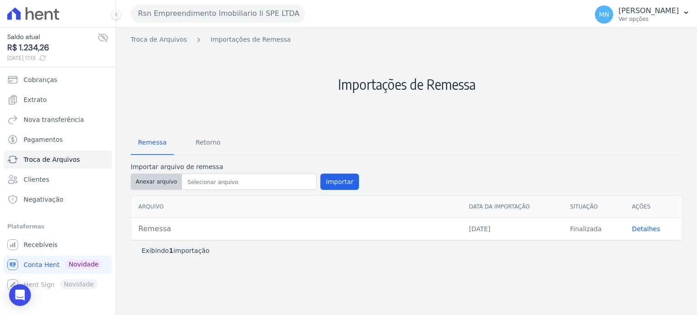
click at [166, 179] on button "Anexar arquivo" at bounding box center [156, 182] width 51 height 16
type input "Remessa"
click at [336, 182] on button "Importar" at bounding box center [339, 182] width 39 height 16
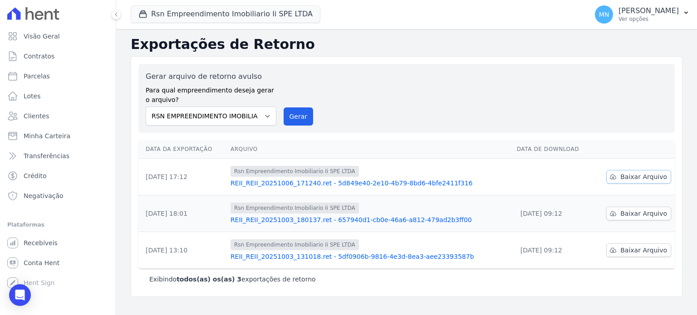
click at [644, 174] on span "Baixar Arquivo" at bounding box center [643, 176] width 47 height 9
click at [526, 87] on div "Gerar arquivo de retorno avulso Para qual empreendimento deseja gerar o arquivo…" at bounding box center [407, 98] width 522 height 54
click at [329, 93] on div "Gerar arquivo de retorno avulso Para qual empreendimento deseja gerar o arquivo…" at bounding box center [407, 98] width 522 height 54
click at [54, 35] on span "Visão Geral" at bounding box center [42, 36] width 36 height 9
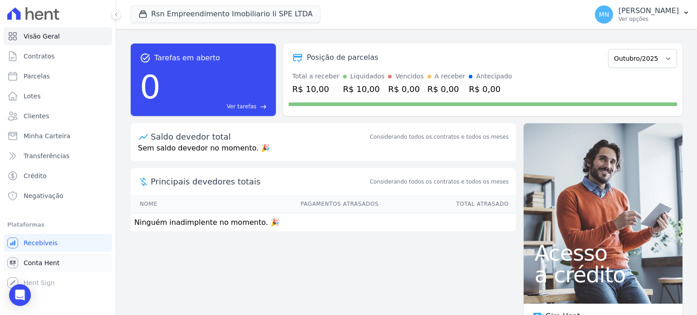
click at [45, 265] on span "Conta Hent" at bounding box center [42, 263] width 36 height 9
click at [47, 245] on span "Recebíveis" at bounding box center [41, 243] width 34 height 9
click at [47, 56] on span "Contratos" at bounding box center [39, 56] width 31 height 9
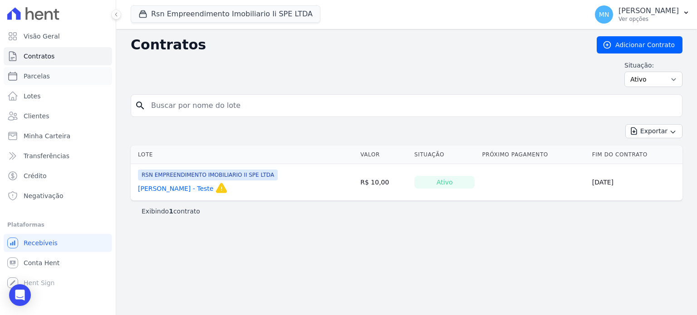
click at [48, 78] on link "Parcelas" at bounding box center [58, 76] width 108 height 18
select select
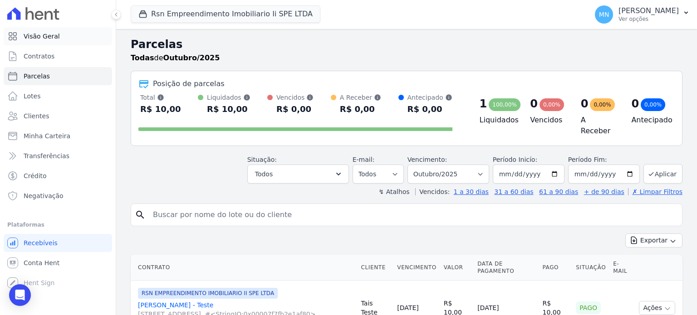
click at [49, 39] on span "Visão Geral" at bounding box center [42, 36] width 36 height 9
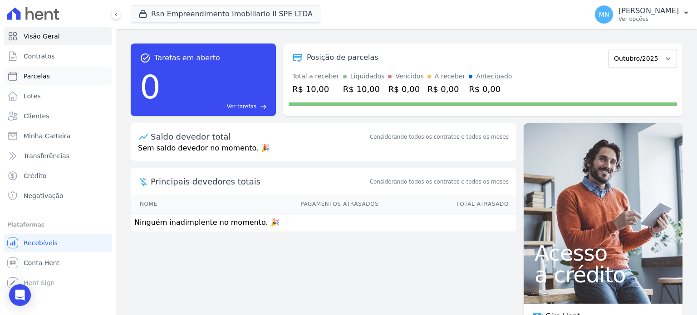
click at [53, 80] on link "Parcelas" at bounding box center [58, 76] width 108 height 18
select select
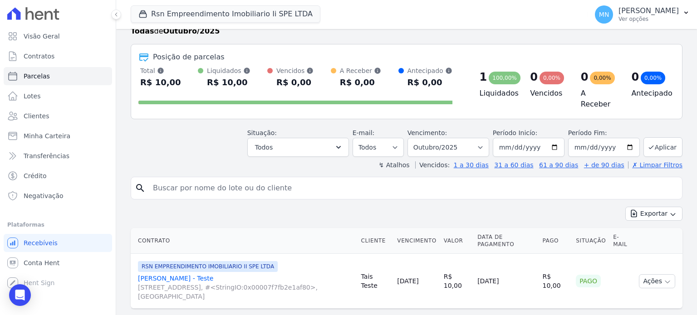
scroll to position [27, 0]
click at [52, 176] on link "Crédito" at bounding box center [58, 176] width 108 height 18
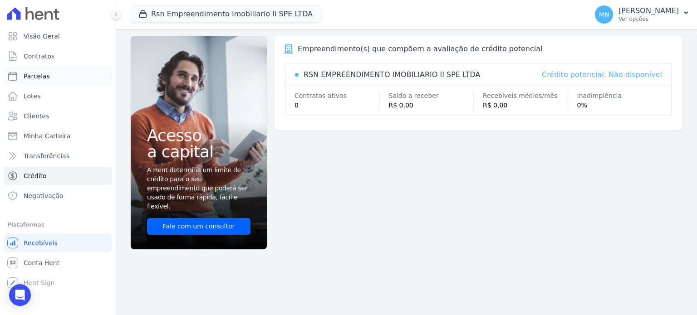
click at [44, 76] on span "Parcelas" at bounding box center [37, 76] width 26 height 9
select select
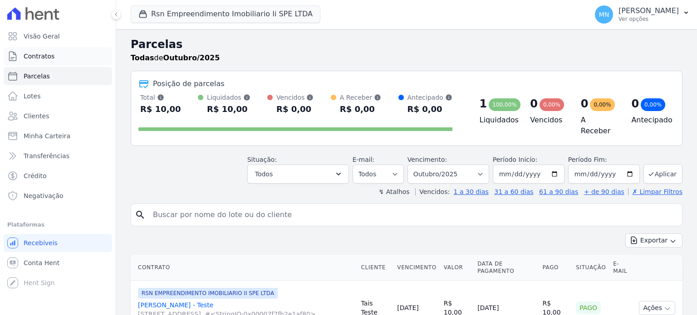
select select
click at [56, 38] on span "Visão Geral" at bounding box center [42, 36] width 36 height 9
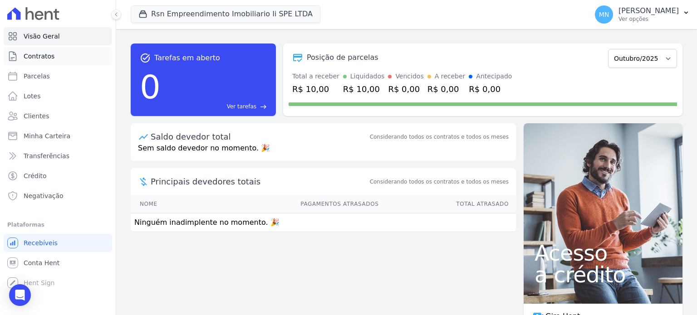
click at [45, 61] on link "Contratos" at bounding box center [58, 56] width 108 height 18
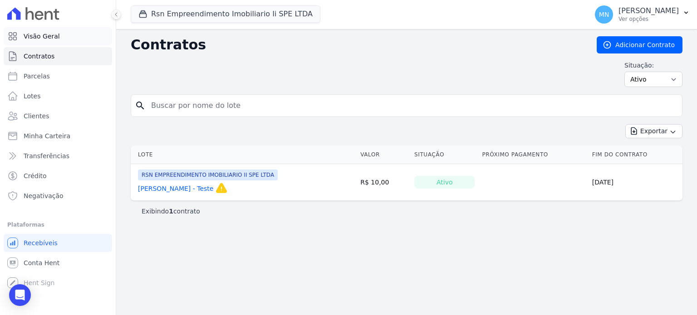
click at [45, 40] on span "Visão Geral" at bounding box center [42, 36] width 36 height 9
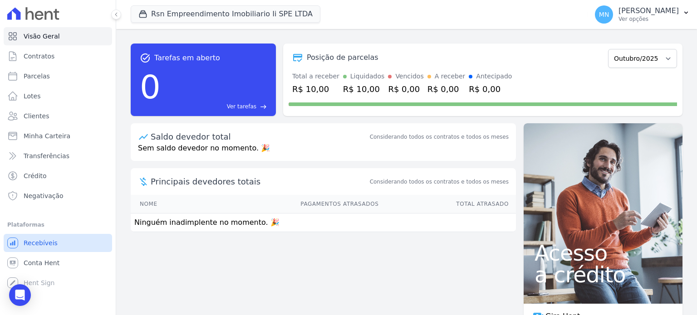
click at [34, 243] on span "Recebíveis" at bounding box center [41, 243] width 34 height 9
click at [37, 268] on link "Conta Hent" at bounding box center [58, 263] width 108 height 18
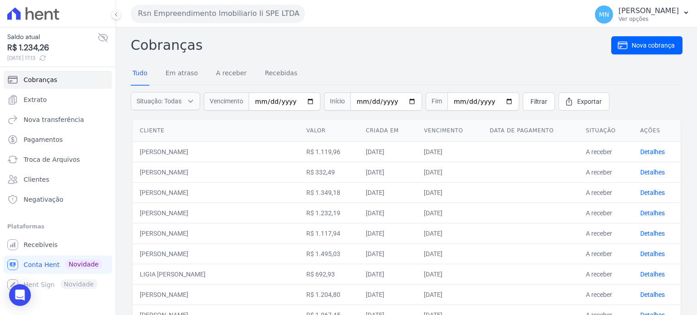
click at [105, 42] on icon at bounding box center [103, 37] width 11 height 11
click at [381, 54] on h2 "Cobranças" at bounding box center [371, 45] width 481 height 20
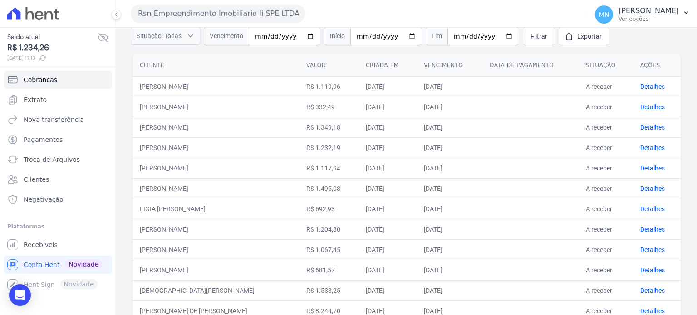
scroll to position [57, 0]
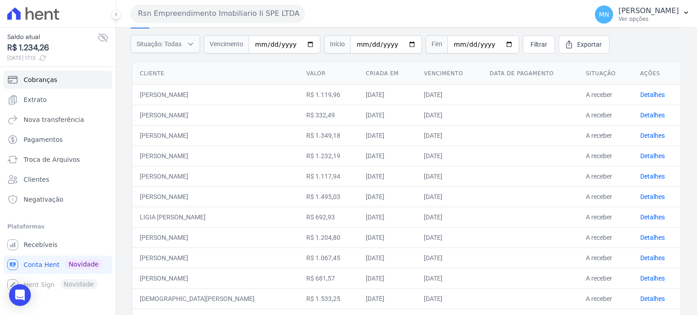
click at [517, 96] on td at bounding box center [530, 94] width 96 height 20
click at [510, 126] on td at bounding box center [530, 135] width 96 height 20
click at [516, 117] on td at bounding box center [530, 115] width 96 height 20
click at [520, 128] on td at bounding box center [530, 135] width 96 height 20
click at [524, 146] on td at bounding box center [530, 156] width 96 height 20
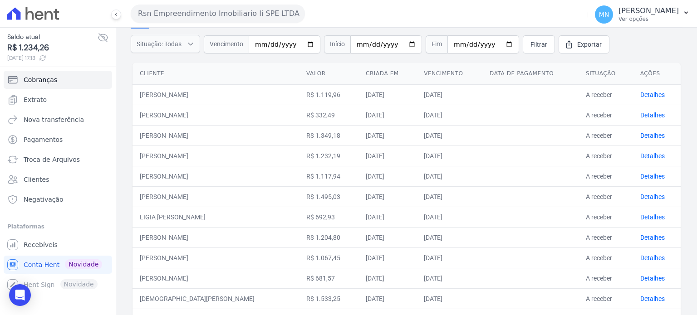
click at [529, 167] on td at bounding box center [530, 176] width 96 height 20
click at [532, 187] on td at bounding box center [530, 197] width 96 height 20
click at [537, 212] on td at bounding box center [530, 217] width 96 height 20
click at [544, 237] on td at bounding box center [530, 237] width 96 height 20
click at [545, 248] on td at bounding box center [530, 258] width 96 height 20
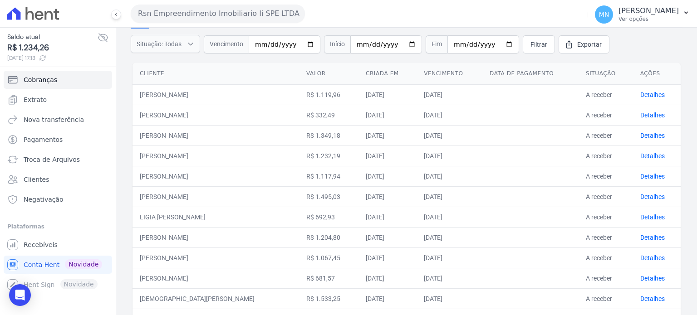
click at [545, 273] on td at bounding box center [530, 278] width 96 height 20
click at [547, 290] on td at bounding box center [530, 299] width 96 height 20
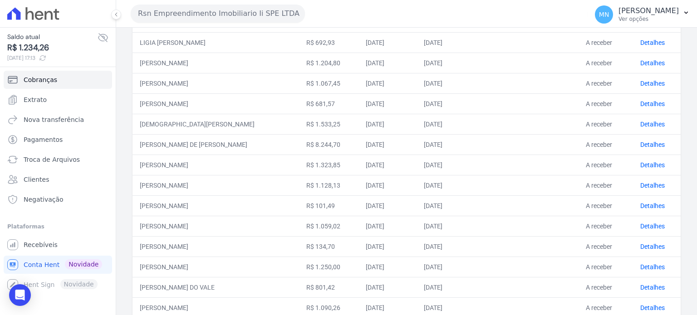
scroll to position [239, 0]
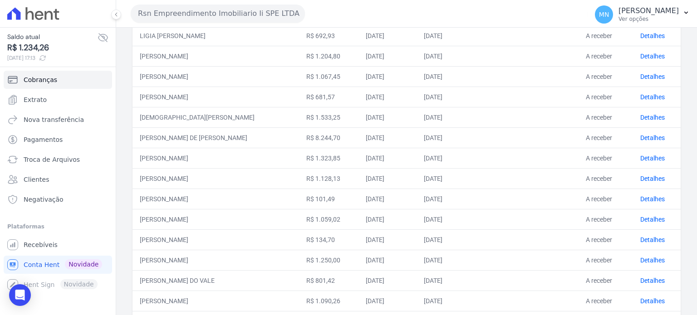
click at [526, 212] on td at bounding box center [530, 219] width 96 height 20
click at [540, 245] on td at bounding box center [530, 240] width 96 height 20
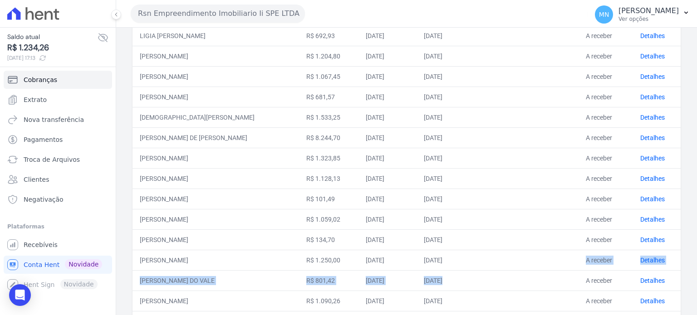
drag, startPoint x: 544, startPoint y: 265, endPoint x: 546, endPoint y: 277, distance: 12.6
click at [546, 271] on tbody "LEONARDO KELVIN DE SOUZA MARCIANO R$ 1.119,96 06/10/2025 30/10/2025 A receber D…" at bounding box center [407, 158] width 548 height 511
click at [547, 283] on td at bounding box center [530, 280] width 96 height 20
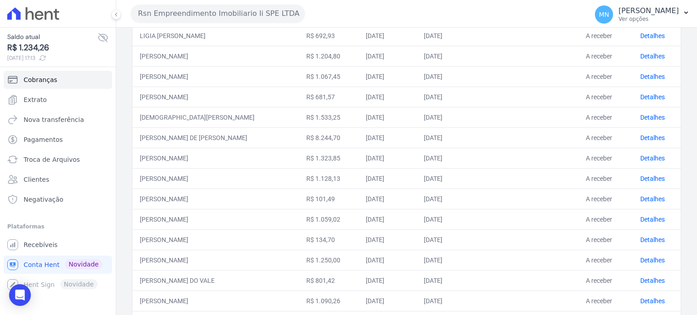
click at [550, 296] on td at bounding box center [530, 301] width 96 height 20
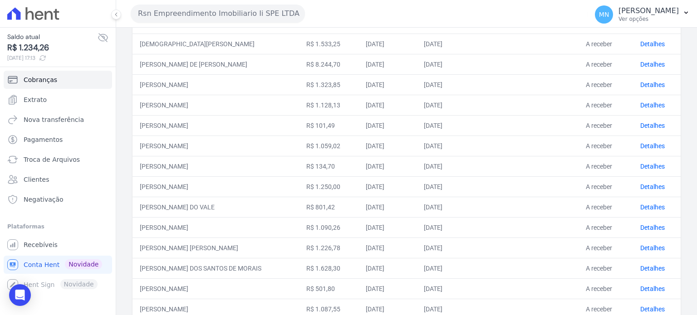
scroll to position [375, 0]
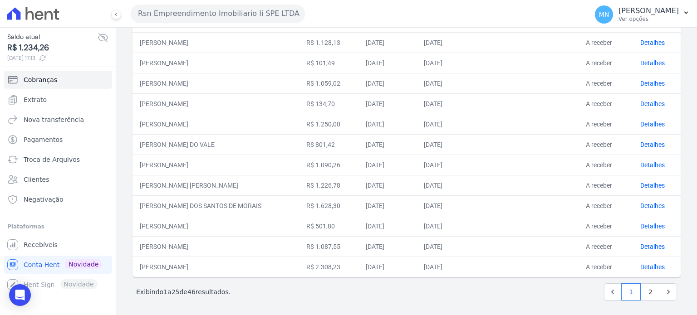
click at [554, 258] on td at bounding box center [530, 267] width 96 height 20
click at [549, 246] on td at bounding box center [530, 246] width 96 height 20
click at [543, 217] on td at bounding box center [530, 226] width 96 height 20
click at [542, 203] on td at bounding box center [530, 206] width 96 height 20
click at [539, 172] on td at bounding box center [530, 165] width 96 height 20
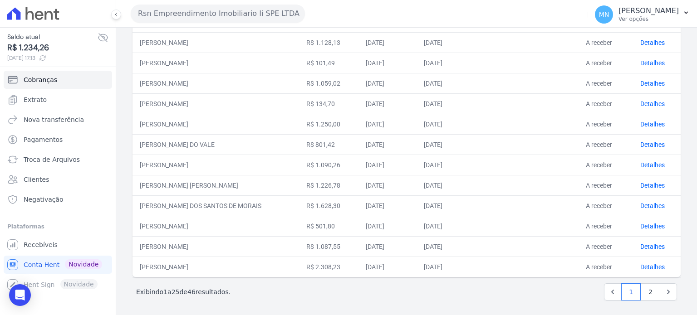
click at [538, 157] on td at bounding box center [530, 165] width 96 height 20
click at [537, 141] on td at bounding box center [530, 144] width 96 height 20
click at [535, 126] on td at bounding box center [530, 124] width 96 height 20
click at [539, 97] on td at bounding box center [530, 103] width 96 height 20
click at [537, 82] on td at bounding box center [530, 83] width 96 height 20
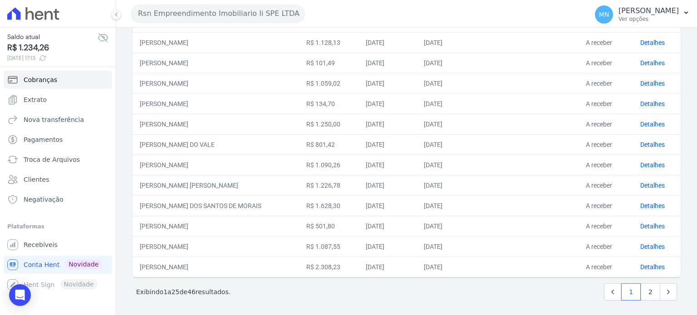
click at [536, 62] on td at bounding box center [530, 63] width 96 height 20
click at [534, 41] on td at bounding box center [530, 42] width 96 height 20
click at [534, 263] on td at bounding box center [530, 267] width 96 height 20
click at [533, 243] on td at bounding box center [530, 246] width 96 height 20
click at [533, 216] on td at bounding box center [530, 226] width 96 height 20
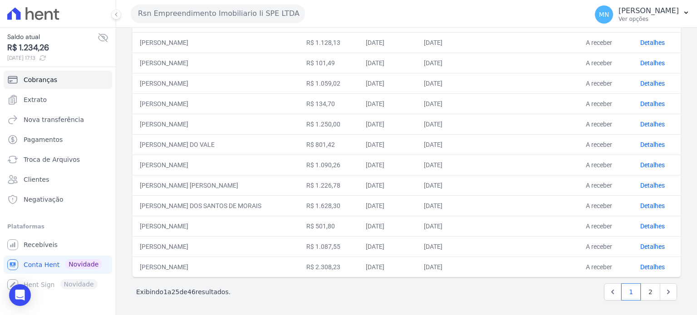
click at [531, 192] on td at bounding box center [530, 185] width 96 height 20
click at [530, 180] on td at bounding box center [530, 185] width 96 height 20
click at [530, 160] on td at bounding box center [530, 165] width 96 height 20
click at [527, 138] on td at bounding box center [530, 144] width 96 height 20
click at [526, 120] on td at bounding box center [530, 124] width 96 height 20
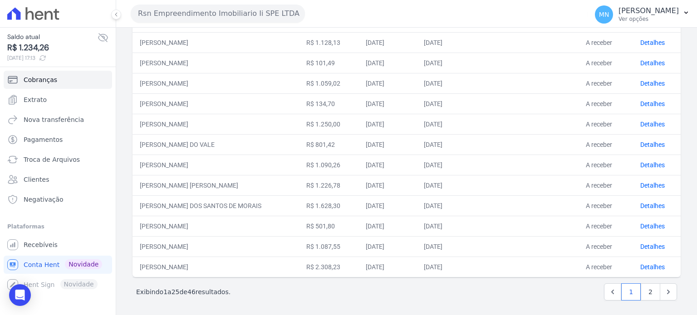
click at [527, 101] on td at bounding box center [530, 103] width 96 height 20
click at [528, 79] on td at bounding box center [530, 83] width 96 height 20
click at [531, 57] on td at bounding box center [530, 63] width 96 height 20
click at [531, 33] on td at bounding box center [530, 42] width 96 height 20
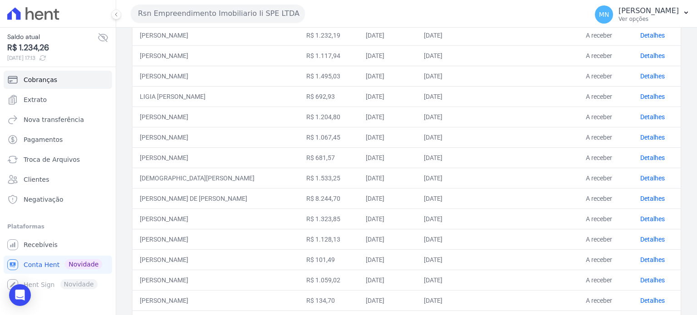
scroll to position [239, 0]
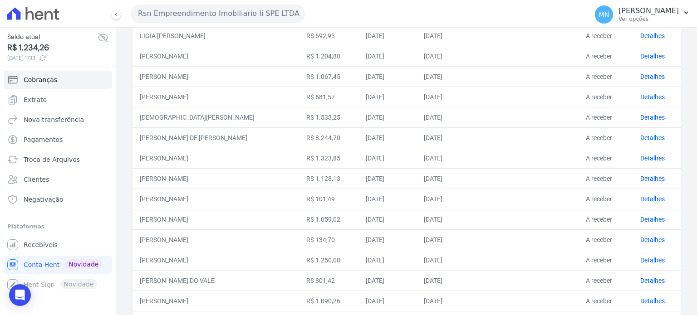
drag, startPoint x: 140, startPoint y: 235, endPoint x: 217, endPoint y: 241, distance: 77.4
click at [217, 241] on td "LEONARDO SANTINELLI BERCOT" at bounding box center [216, 240] width 167 height 20
drag, startPoint x: 142, startPoint y: 256, endPoint x: 233, endPoint y: 260, distance: 91.3
click at [226, 261] on td "LEONARDO SANTINELLI BERCOT" at bounding box center [216, 260] width 167 height 20
drag, startPoint x: 135, startPoint y: 279, endPoint x: 228, endPoint y: 282, distance: 93.1
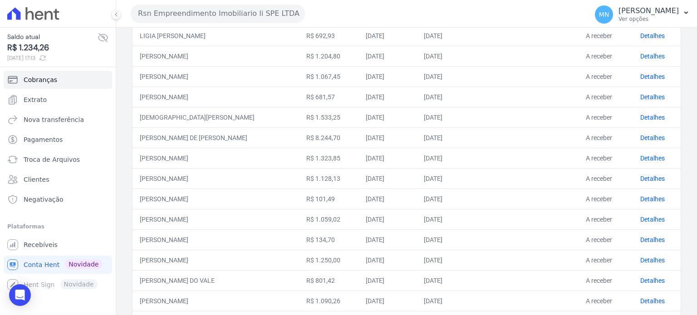
click at [228, 281] on td "LUCAS AUGUSTO DO VALE" at bounding box center [216, 280] width 167 height 20
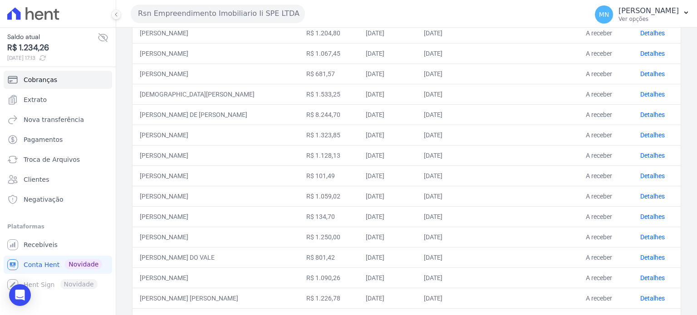
scroll to position [284, 0]
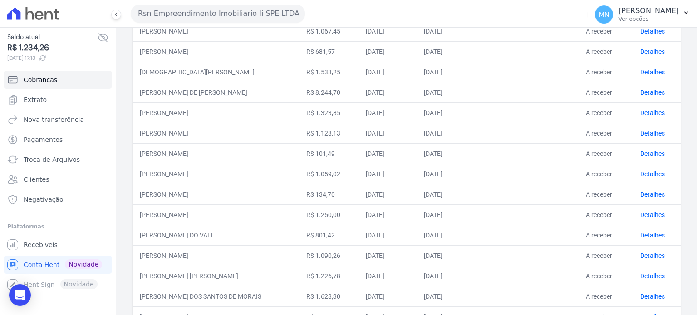
drag, startPoint x: 145, startPoint y: 254, endPoint x: 211, endPoint y: 266, distance: 67.0
click at [212, 263] on tbody "LEONARDO KELVIN DE SOUZA MARCIANO R$ 1.119,96 06/10/2025 30/10/2025 A receber D…" at bounding box center [407, 112] width 548 height 511
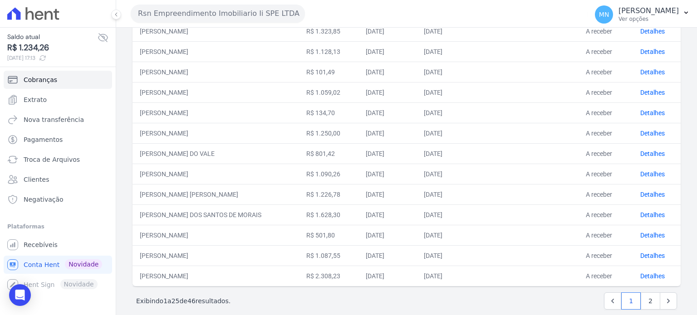
scroll to position [375, 0]
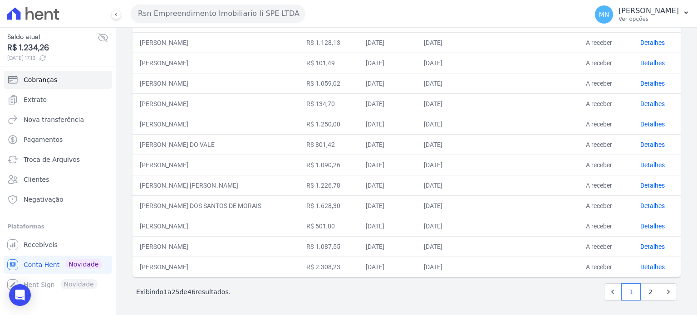
drag, startPoint x: 140, startPoint y: 223, endPoint x: 208, endPoint y: 230, distance: 68.5
click at [208, 230] on td "FRANCISCO EMILIANO DE MORAES" at bounding box center [216, 226] width 167 height 20
drag, startPoint x: 143, startPoint y: 242, endPoint x: 216, endPoint y: 246, distance: 73.1
click at [216, 246] on td "FRANCISCO EMILIANO DE MORAES" at bounding box center [216, 246] width 167 height 20
drag, startPoint x: 136, startPoint y: 266, endPoint x: 221, endPoint y: 262, distance: 85.0
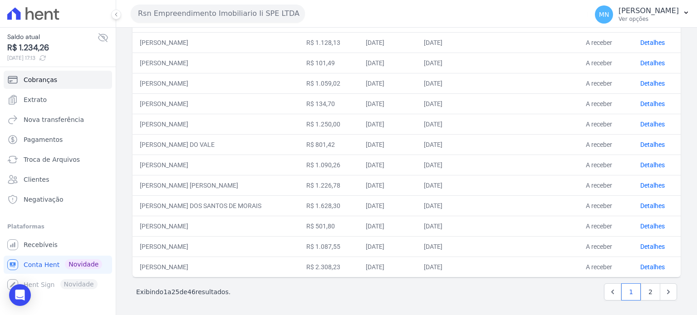
click at [221, 262] on td "JOSIANE DE OLIVEIRA CUSTODIO" at bounding box center [216, 267] width 167 height 20
drag, startPoint x: 143, startPoint y: 243, endPoint x: 205, endPoint y: 246, distance: 62.3
click at [205, 246] on td "FRANCISCO EMILIANO DE MORAES" at bounding box center [216, 246] width 167 height 20
drag, startPoint x: 140, startPoint y: 223, endPoint x: 215, endPoint y: 225, distance: 75.4
click at [220, 230] on td "FRANCISCO EMILIANO DE MORAES" at bounding box center [216, 226] width 167 height 20
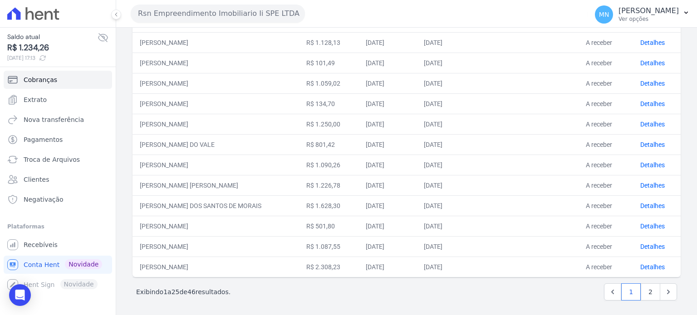
drag, startPoint x: 139, startPoint y: 202, endPoint x: 234, endPoint y: 211, distance: 95.8
click at [234, 211] on td "GUSTAVO PELEGRINI DOS SANTOS DE MORAIS" at bounding box center [216, 206] width 167 height 20
drag, startPoint x: 142, startPoint y: 181, endPoint x: 221, endPoint y: 182, distance: 79.9
click at [221, 182] on td "GABRIEL LAIR APARECIDO BENAZZI" at bounding box center [216, 185] width 167 height 20
click at [261, 179] on td "GABRIEL LAIR APARECIDO BENAZZI" at bounding box center [216, 185] width 167 height 20
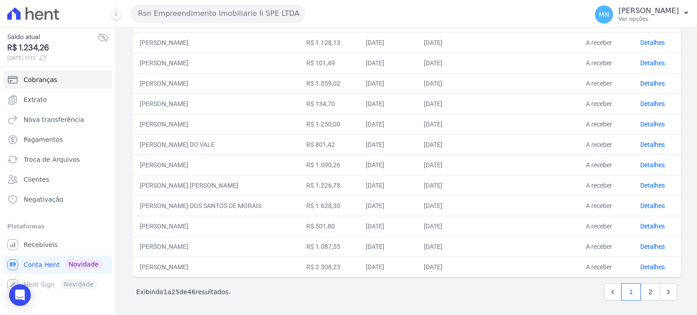
drag, startPoint x: 261, startPoint y: 187, endPoint x: 136, endPoint y: 184, distance: 125.3
click at [136, 184] on td "GABRIEL LAIR APARECIDO BENAZZI" at bounding box center [216, 185] width 167 height 20
drag, startPoint x: 278, startPoint y: 204, endPoint x: 131, endPoint y: 205, distance: 147.5
click at [106, 205] on div "Saldo atual R$ 1.234,26 06/10/2025, 17:13 Cobranças Extrato Nova transferência …" at bounding box center [348, 157] width 697 height 315
click at [251, 227] on td "FRANCISCO EMILIANO DE MORAES" at bounding box center [216, 226] width 167 height 20
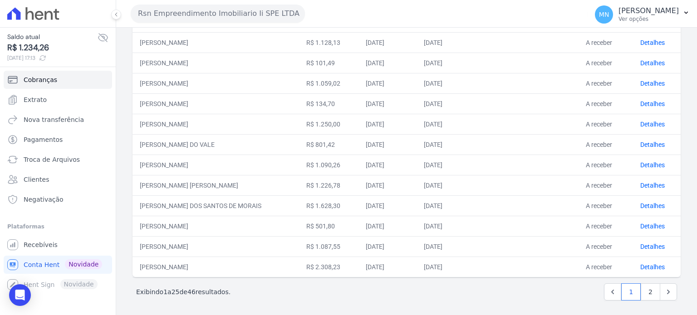
drag, startPoint x: 202, startPoint y: 222, endPoint x: 143, endPoint y: 221, distance: 59.0
click at [143, 221] on td "FRANCISCO EMILIANO DE MORAES" at bounding box center [216, 226] width 167 height 20
drag, startPoint x: 244, startPoint y: 247, endPoint x: 154, endPoint y: 255, distance: 90.2
click at [138, 250] on td "FRANCISCO EMILIANO DE MORAES" at bounding box center [216, 246] width 167 height 20
drag, startPoint x: 245, startPoint y: 263, endPoint x: 140, endPoint y: 260, distance: 105.3
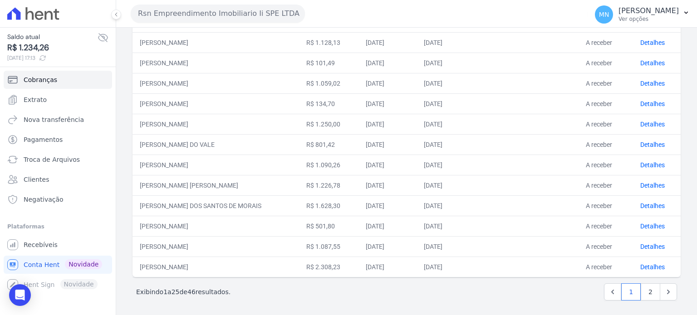
click at [140, 260] on td "JOSIANE DE OLIVEIRA CUSTODIO" at bounding box center [216, 267] width 167 height 20
drag, startPoint x: 243, startPoint y: 245, endPoint x: 137, endPoint y: 243, distance: 106.2
click at [137, 243] on td "FRANCISCO EMILIANO DE MORAES" at bounding box center [216, 246] width 167 height 20
drag, startPoint x: 246, startPoint y: 225, endPoint x: 138, endPoint y: 226, distance: 108.5
click at [138, 226] on td "FRANCISCO EMILIANO DE MORAES" at bounding box center [216, 226] width 167 height 20
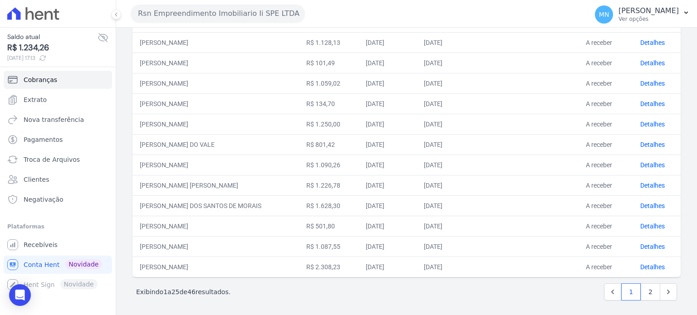
drag, startPoint x: 278, startPoint y: 204, endPoint x: 140, endPoint y: 207, distance: 138.0
click at [140, 207] on td "GUSTAVO PELEGRINI DOS SANTOS DE MORAIS" at bounding box center [216, 206] width 167 height 20
drag, startPoint x: 246, startPoint y: 183, endPoint x: 136, endPoint y: 187, distance: 110.3
click at [136, 187] on td "GABRIEL LAIR APARECIDO BENAZZI" at bounding box center [216, 185] width 167 height 20
drag, startPoint x: 222, startPoint y: 165, endPoint x: 147, endPoint y: 176, distance: 76.1
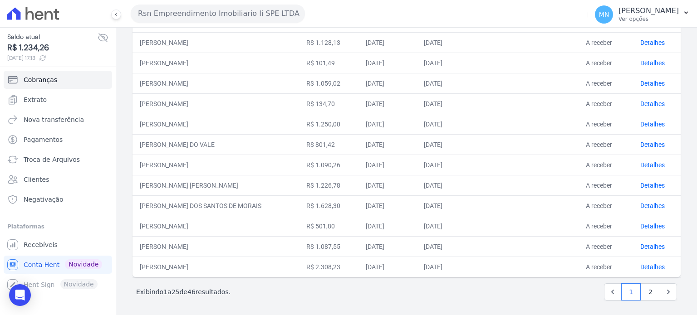
click at [133, 169] on td "BRUNA LIANDRA DA SILVA" at bounding box center [216, 165] width 167 height 20
drag, startPoint x: 221, startPoint y: 146, endPoint x: 133, endPoint y: 141, distance: 88.2
click at [133, 141] on td "LUCAS AUGUSTO DO VALE" at bounding box center [216, 144] width 167 height 20
click at [241, 118] on td "LEONARDO SANTINELLI BERCOT" at bounding box center [216, 124] width 167 height 20
drag, startPoint x: 241, startPoint y: 121, endPoint x: 113, endPoint y: 120, distance: 128.0
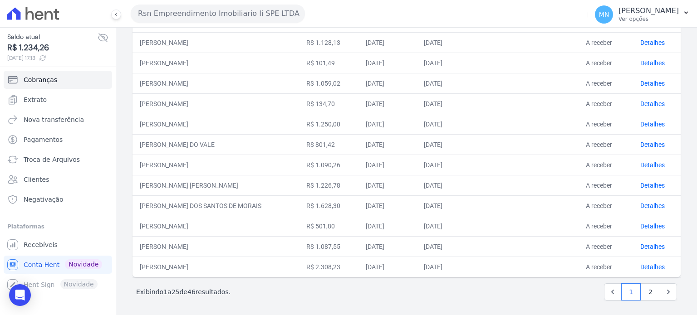
click at [113, 120] on div "Saldo atual R$ 1.234,26 06/10/2025, 17:13 Cobranças Extrato Nova transferência …" at bounding box center [348, 157] width 697 height 315
click at [246, 104] on td "LEONARDO SANTINELLI BERCOT" at bounding box center [216, 103] width 167 height 20
drag, startPoint x: 142, startPoint y: 185, endPoint x: 214, endPoint y: 186, distance: 72.2
click at [214, 186] on td "GABRIEL LAIR APARECIDO BENAZZI" at bounding box center [216, 185] width 167 height 20
drag, startPoint x: 137, startPoint y: 201, endPoint x: 273, endPoint y: 210, distance: 136.4
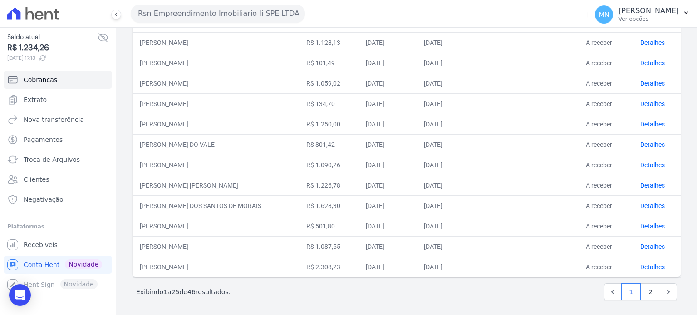
click at [265, 209] on td "GUSTAVO PELEGRINI DOS SANTOS DE MORAIS" at bounding box center [216, 206] width 167 height 20
drag, startPoint x: 140, startPoint y: 223, endPoint x: 260, endPoint y: 226, distance: 120.3
click at [260, 226] on td "FRANCISCO EMILIANO DE MORAES" at bounding box center [216, 226] width 167 height 20
drag, startPoint x: 138, startPoint y: 241, endPoint x: 271, endPoint y: 248, distance: 133.6
click at [271, 247] on td "FRANCISCO EMILIANO DE MORAES" at bounding box center [216, 246] width 167 height 20
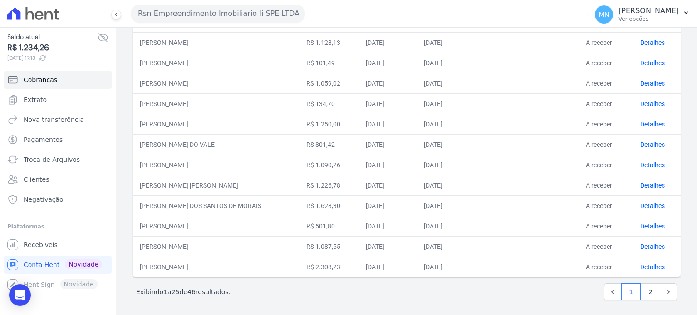
drag, startPoint x: 139, startPoint y: 265, endPoint x: 250, endPoint y: 263, distance: 110.3
click at [244, 266] on td "JOSIANE DE OLIVEIRA CUSTODIO" at bounding box center [216, 267] width 167 height 20
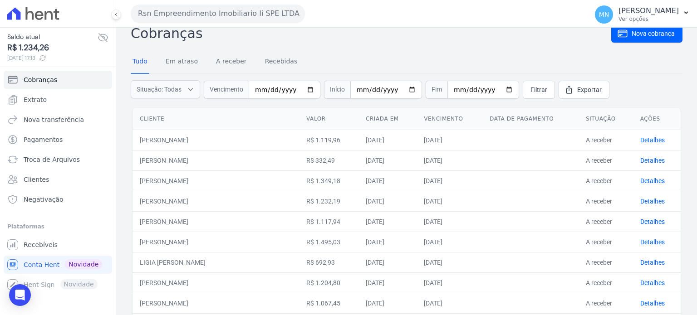
scroll to position [0, 0]
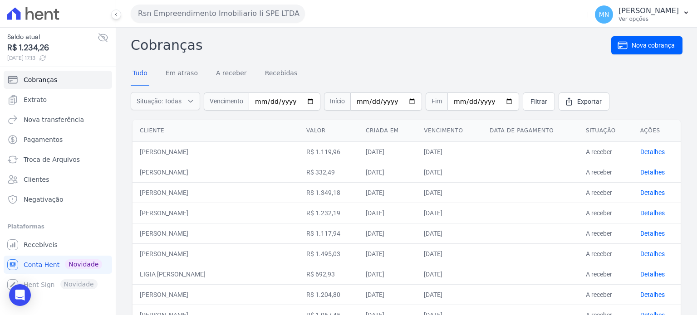
drag, startPoint x: 134, startPoint y: 154, endPoint x: 263, endPoint y: 168, distance: 129.7
drag, startPoint x: 140, startPoint y: 192, endPoint x: 214, endPoint y: 194, distance: 74.5
click at [214, 194] on td "WILLIAM DA SILVA" at bounding box center [216, 192] width 167 height 20
drag, startPoint x: 141, startPoint y: 211, endPoint x: 231, endPoint y: 219, distance: 90.7
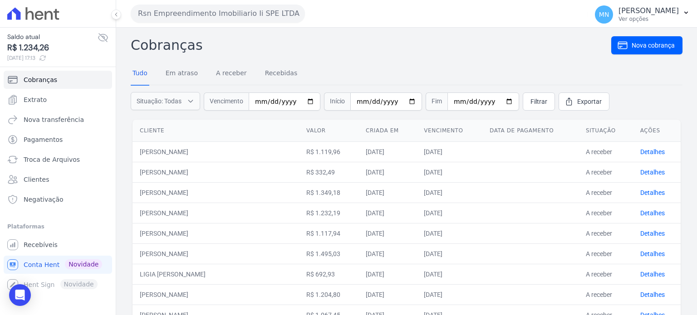
click at [230, 219] on td "RAFAEL FERREIRA ANDRADE" at bounding box center [216, 213] width 167 height 20
click at [650, 152] on link "Detalhes" at bounding box center [652, 151] width 25 height 7
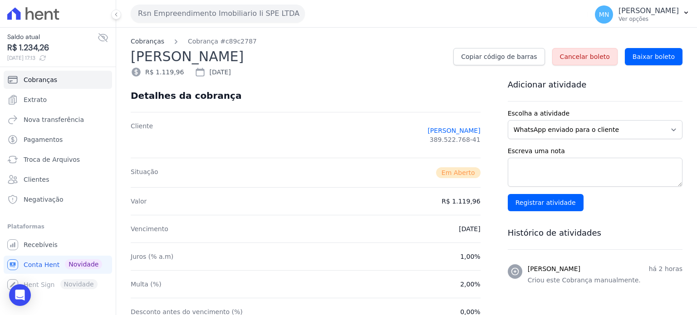
click at [152, 43] on link "Cobranças" at bounding box center [148, 42] width 34 height 10
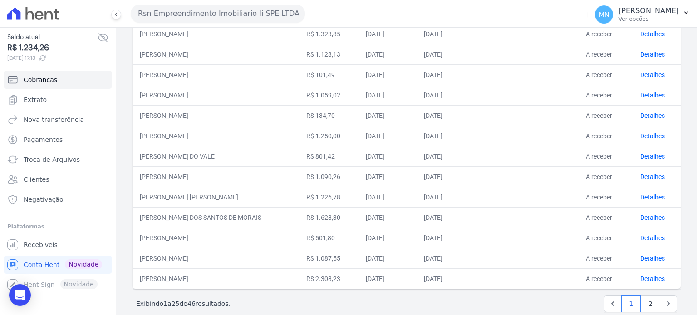
scroll to position [375, 0]
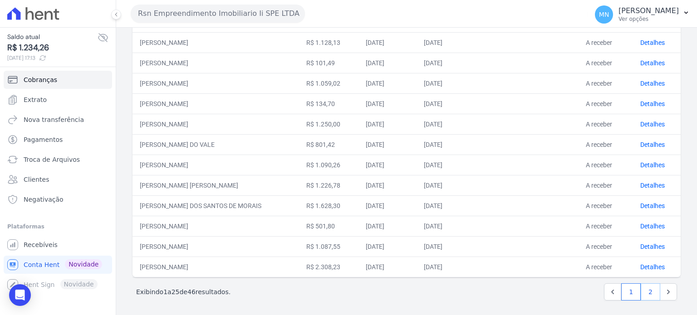
click at [641, 288] on link "2" at bounding box center [651, 292] width 20 height 17
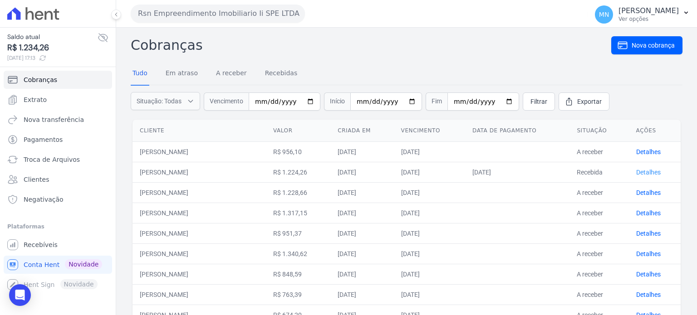
click at [645, 172] on link "Detalhes" at bounding box center [648, 172] width 25 height 7
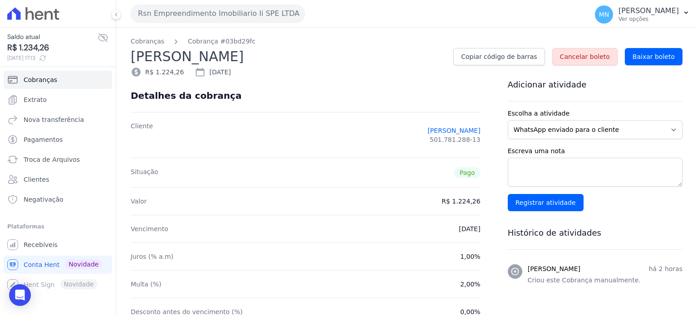
click at [359, 171] on div "Situação Pago" at bounding box center [306, 173] width 350 height 30
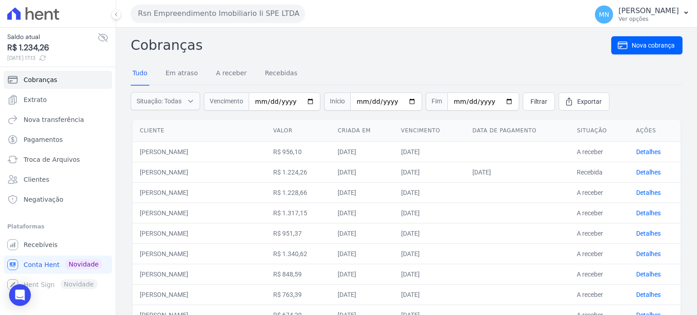
click at [37, 89] on ul "Cobranças Extrato Nova transferência Pagamentos Troca de Arquivos Clientes Nega…" at bounding box center [58, 140] width 108 height 138
click at [42, 80] on span "Cobranças" at bounding box center [41, 79] width 34 height 9
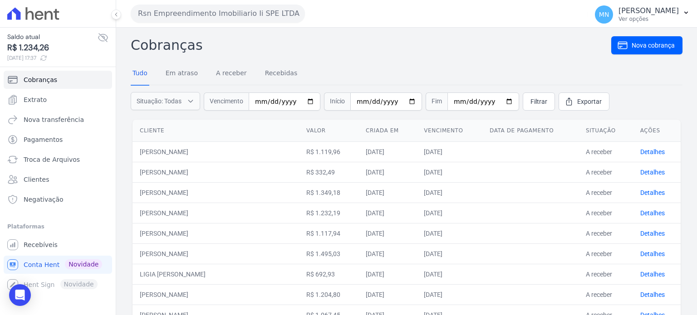
click at [354, 51] on h2 "Cobranças" at bounding box center [371, 45] width 481 height 20
click at [99, 36] on icon at bounding box center [102, 38] width 9 height 8
click at [100, 37] on icon at bounding box center [103, 37] width 11 height 11
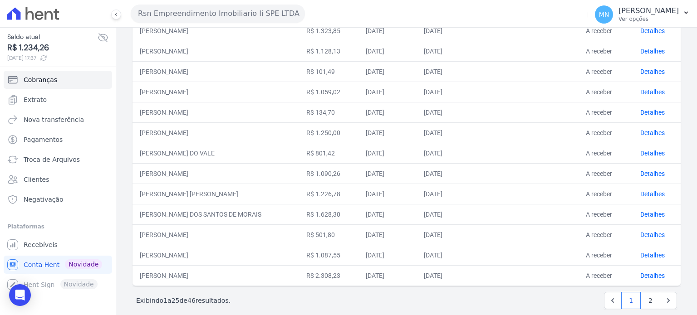
scroll to position [375, 0]
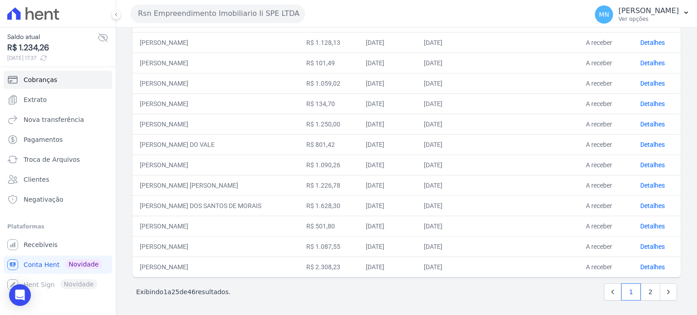
drag, startPoint x: 143, startPoint y: 220, endPoint x: 231, endPoint y: 212, distance: 87.5
click at [230, 213] on tbody "LEONARDO KELVIN DE SOUZA MARCIANO R$ 1.119,96 06/10/2025 30/10/2025 A receber D…" at bounding box center [407, 22] width 548 height 511
click at [641, 224] on link "Detalhes" at bounding box center [652, 226] width 25 height 7
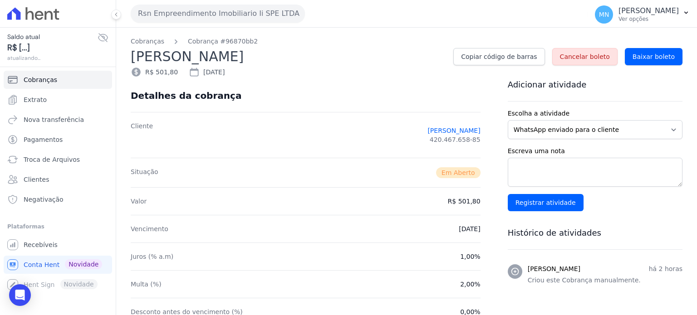
click at [643, 226] on div "Histórico de atividades Mariny Neves Pereira de Sousa há 2 horas Criou este Cob…" at bounding box center [595, 261] width 175 height 85
click at [34, 81] on span "Cobranças" at bounding box center [41, 79] width 34 height 9
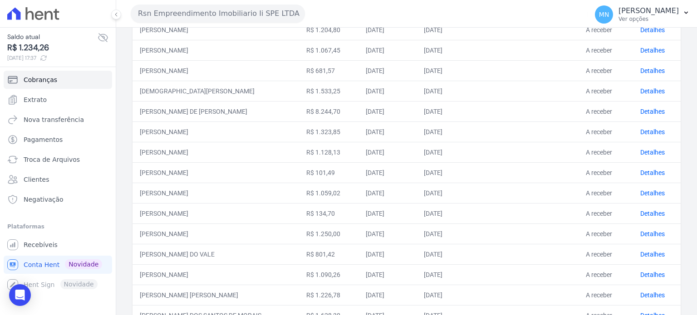
scroll to position [375, 0]
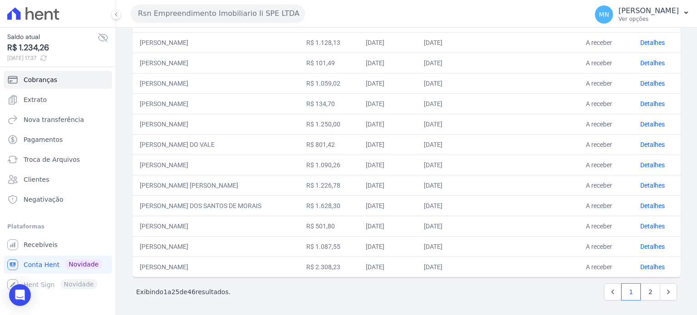
drag, startPoint x: 136, startPoint y: 223, endPoint x: 268, endPoint y: 239, distance: 133.0
click at [268, 239] on tbody "LEONARDO KELVIN DE SOUZA MARCIANO R$ 1.119,96 06/10/2025 30/10/2025 A receber D…" at bounding box center [407, 22] width 548 height 511
click at [136, 240] on td "FRANCISCO EMILIANO DE MORAES" at bounding box center [216, 246] width 167 height 20
drag, startPoint x: 137, startPoint y: 242, endPoint x: 243, endPoint y: 251, distance: 107.0
click at [243, 251] on td "FRANCISCO EMILIANO DE MORAES" at bounding box center [216, 246] width 167 height 20
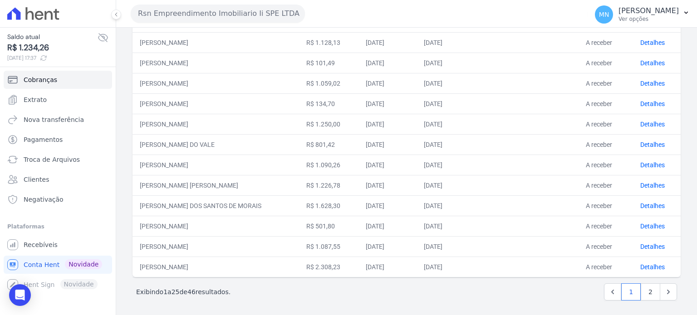
drag, startPoint x: 141, startPoint y: 263, endPoint x: 245, endPoint y: 268, distance: 104.1
click at [245, 268] on td "JOSIANE DE OLIVEIRA CUSTODIO" at bounding box center [216, 267] width 167 height 20
drag, startPoint x: 137, startPoint y: 203, endPoint x: 285, endPoint y: 210, distance: 148.1
click at [285, 210] on td "GUSTAVO PELEGRINI DOS SANTOS DE MORAIS" at bounding box center [216, 206] width 167 height 20
drag, startPoint x: 140, startPoint y: 182, endPoint x: 248, endPoint y: 190, distance: 108.8
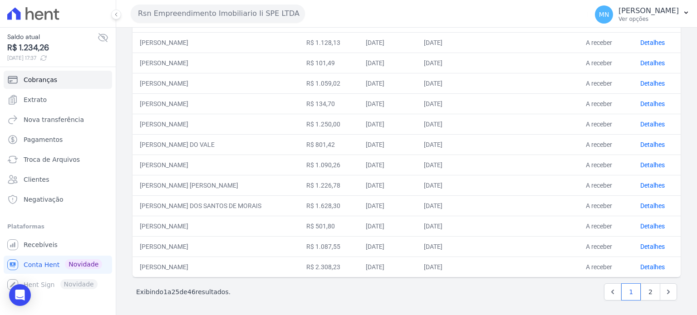
click at [248, 190] on td "GABRIEL LAIR APARECIDO BENAZZI" at bounding box center [216, 185] width 167 height 20
drag, startPoint x: 136, startPoint y: 163, endPoint x: 216, endPoint y: 167, distance: 80.4
click at [216, 167] on td "BRUNA LIANDRA DA SILVA" at bounding box center [216, 165] width 167 height 20
drag, startPoint x: 139, startPoint y: 142, endPoint x: 228, endPoint y: 144, distance: 89.0
click at [228, 144] on td "LUCAS AUGUSTO DO VALE" at bounding box center [216, 144] width 167 height 20
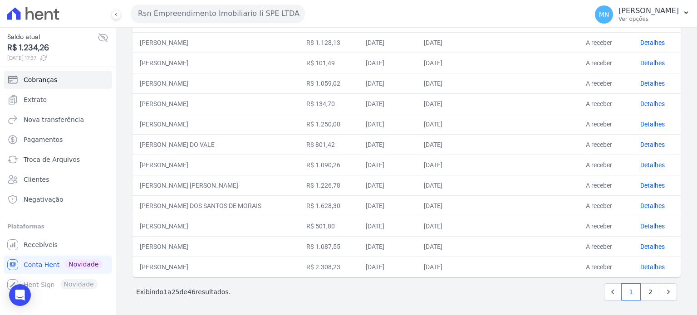
drag, startPoint x: 139, startPoint y: 121, endPoint x: 239, endPoint y: 123, distance: 99.9
click at [239, 123] on td "LEONARDO SANTINELLI BERCOT" at bounding box center [216, 124] width 167 height 20
drag, startPoint x: 137, startPoint y: 100, endPoint x: 240, endPoint y: 102, distance: 102.6
click at [240, 102] on td "LEONARDO SANTINELLI BERCOT" at bounding box center [216, 103] width 167 height 20
drag, startPoint x: 138, startPoint y: 80, endPoint x: 213, endPoint y: 80, distance: 75.3
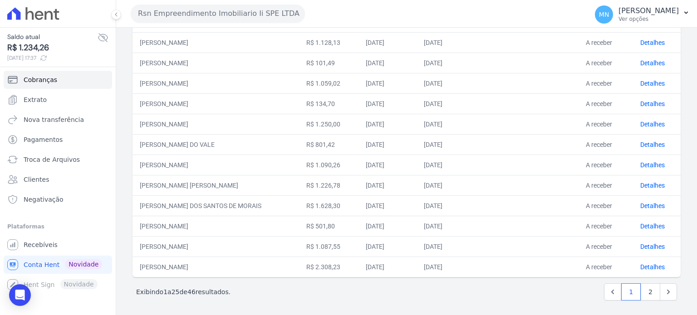
click at [213, 80] on td "ANA MARIA DE MATOS" at bounding box center [216, 83] width 167 height 20
drag, startPoint x: 142, startPoint y: 61, endPoint x: 207, endPoint y: 61, distance: 64.9
click at [207, 61] on td "ANA MARIA DE MATOS" at bounding box center [216, 63] width 167 height 20
drag, startPoint x: 143, startPoint y: 39, endPoint x: 203, endPoint y: 44, distance: 60.6
click at [199, 43] on td "TATIANE TAINA DE CAMARGO" at bounding box center [216, 42] width 167 height 20
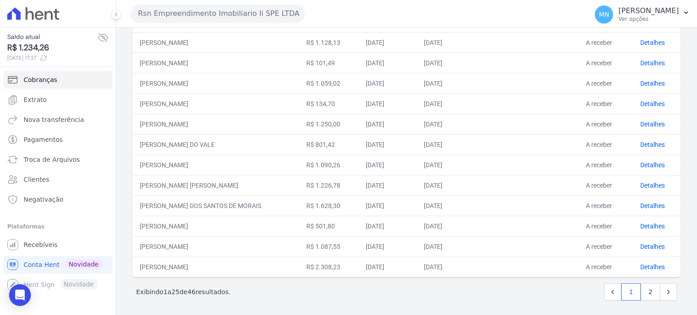
click at [243, 56] on td "ANA MARIA DE MATOS" at bounding box center [216, 63] width 167 height 20
drag, startPoint x: 167, startPoint y: 41, endPoint x: 243, endPoint y: 43, distance: 75.8
click at [243, 43] on td "TATIANE TAINA DE CAMARGO" at bounding box center [216, 42] width 167 height 20
drag, startPoint x: 167, startPoint y: 61, endPoint x: 205, endPoint y: 63, distance: 38.1
click at [203, 61] on td "ANA MARIA DE MATOS" at bounding box center [216, 63] width 167 height 20
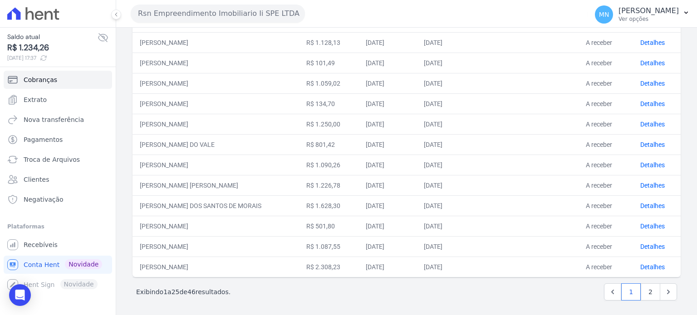
drag, startPoint x: 138, startPoint y: 82, endPoint x: 216, endPoint y: 83, distance: 78.1
click at [216, 83] on td "ANA MARIA DE MATOS" at bounding box center [216, 83] width 167 height 20
drag, startPoint x: 137, startPoint y: 98, endPoint x: 265, endPoint y: 104, distance: 128.6
click at [267, 105] on td "LEONARDO SANTINELLI BERCOT" at bounding box center [216, 103] width 167 height 20
drag, startPoint x: 135, startPoint y: 119, endPoint x: 242, endPoint y: 123, distance: 106.7
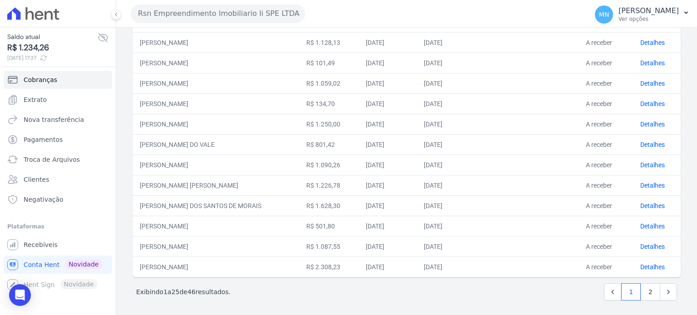
click at [249, 121] on td "LEONARDO SANTINELLI BERCOT" at bounding box center [216, 124] width 167 height 20
drag, startPoint x: 136, startPoint y: 143, endPoint x: 246, endPoint y: 142, distance: 109.8
click at [246, 142] on td "LUCAS AUGUSTO DO VALE" at bounding box center [216, 144] width 167 height 20
drag, startPoint x: 132, startPoint y: 162, endPoint x: 211, endPoint y: 162, distance: 78.5
click at [211, 162] on div "Cliente Valor Criada em Vencimento Data de pagamento Situação Ações LEONARDO KE…" at bounding box center [406, 11] width 577 height 540
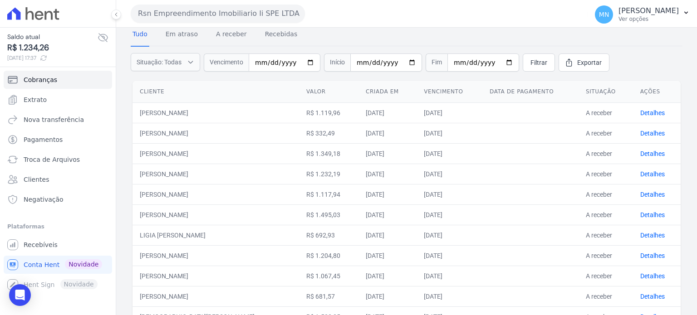
scroll to position [0, 0]
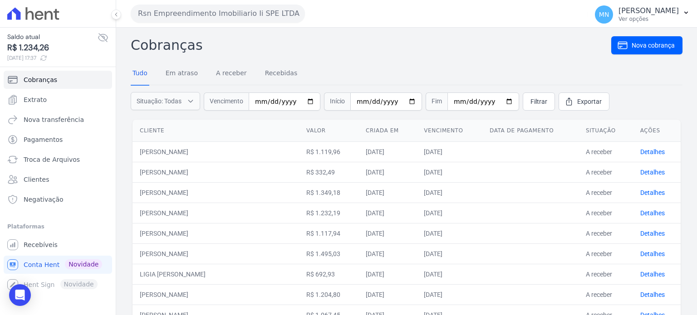
click at [275, 121] on th "Cliente" at bounding box center [216, 131] width 167 height 22
